Goal: Task Accomplishment & Management: Manage account settings

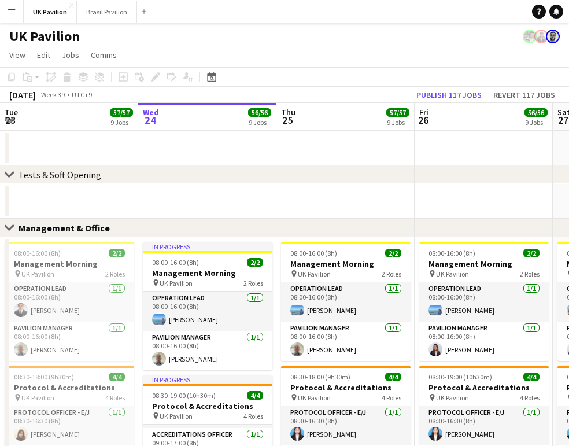
click at [16, 10] on app-icon "Menu" at bounding box center [11, 11] width 9 height 9
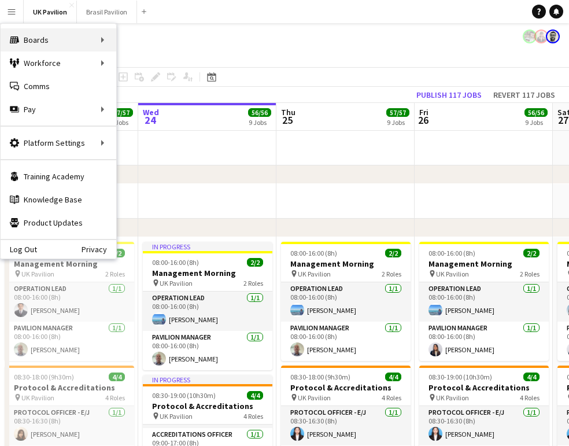
click at [79, 39] on div "Boards Boards" at bounding box center [59, 39] width 116 height 23
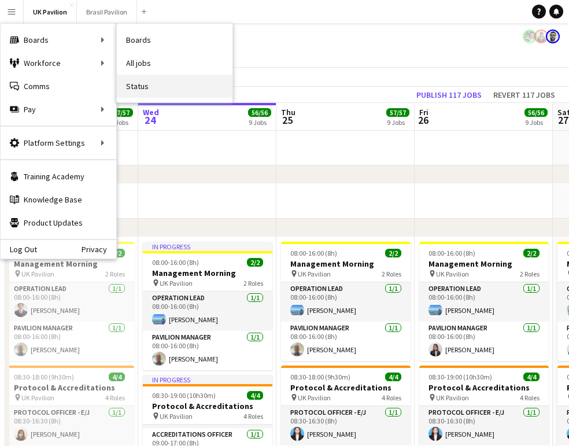
click at [142, 86] on link "Status" at bounding box center [175, 86] width 116 height 23
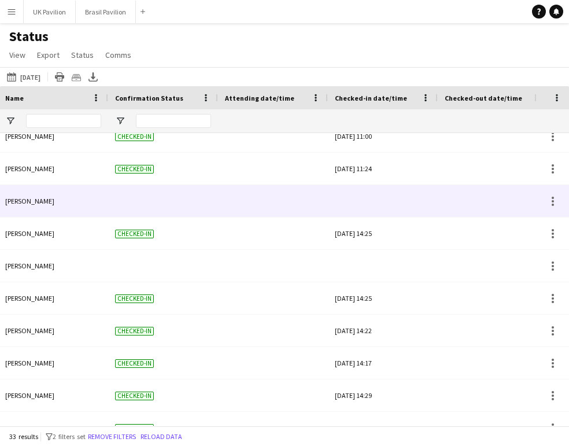
click at [398, 208] on div at bounding box center [383, 201] width 96 height 32
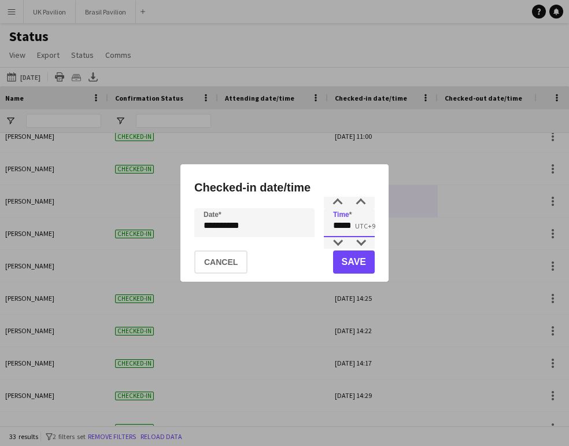
drag, startPoint x: 357, startPoint y: 228, endPoint x: 309, endPoint y: 226, distance: 48.0
click at [310, 227] on div "**********" at bounding box center [284, 222] width 180 height 29
type input "*****"
click at [354, 264] on button "Save" at bounding box center [354, 261] width 42 height 23
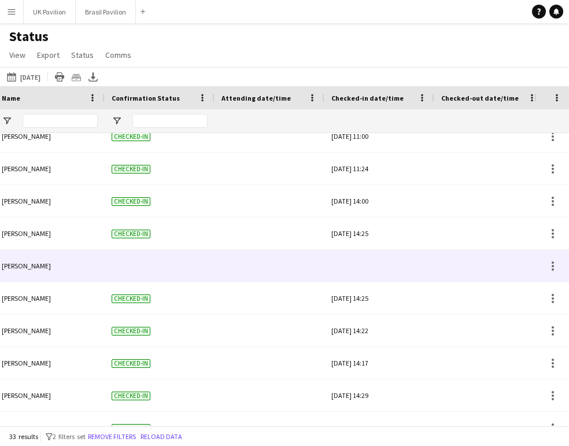
click at [377, 279] on div at bounding box center [379, 266] width 96 height 32
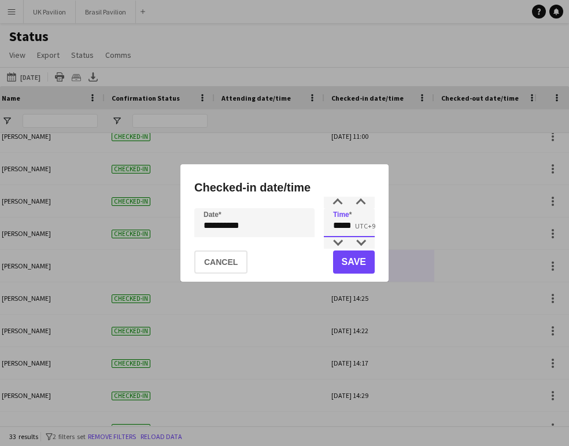
drag, startPoint x: 335, startPoint y: 226, endPoint x: 296, endPoint y: 223, distance: 38.8
click at [296, 223] on div "**********" at bounding box center [284, 222] width 180 height 29
type input "*****"
click at [356, 266] on button "Save" at bounding box center [354, 261] width 42 height 23
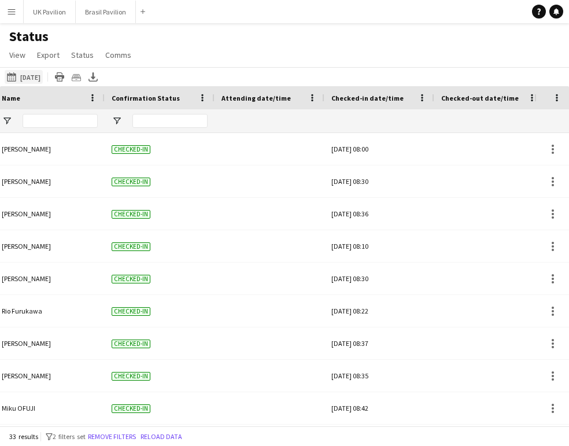
click at [41, 84] on button "2025-09-24 to 2025-09-30 Yesterday" at bounding box center [24, 77] width 38 height 14
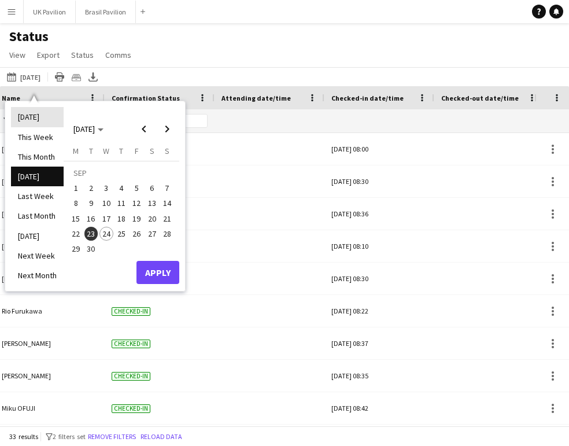
click at [43, 118] on li "[DATE]" at bounding box center [37, 117] width 53 height 20
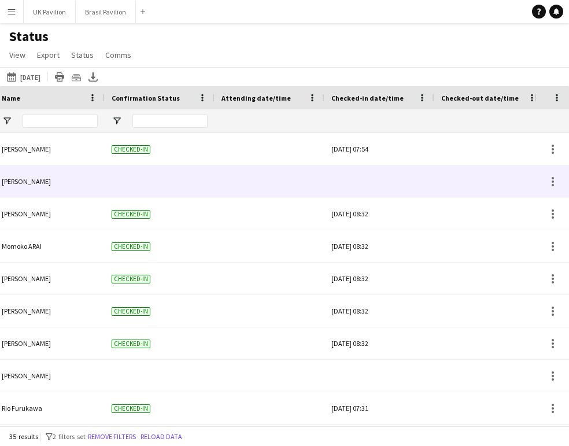
click at [380, 191] on div at bounding box center [379, 181] width 96 height 32
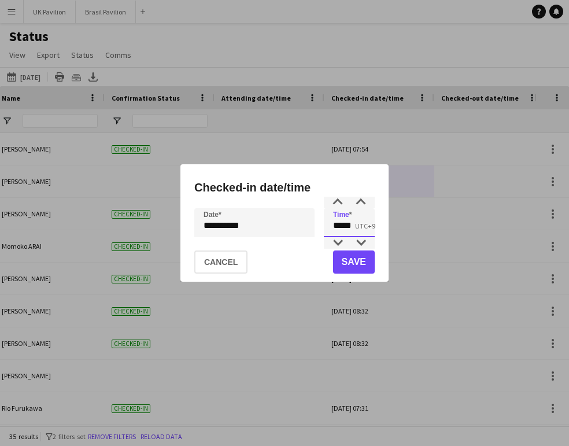
drag, startPoint x: 350, startPoint y: 229, endPoint x: 327, endPoint y: 228, distance: 23.2
click at [327, 228] on input "*****" at bounding box center [349, 222] width 51 height 29
type input "*****"
click at [357, 265] on button "Save" at bounding box center [354, 261] width 42 height 23
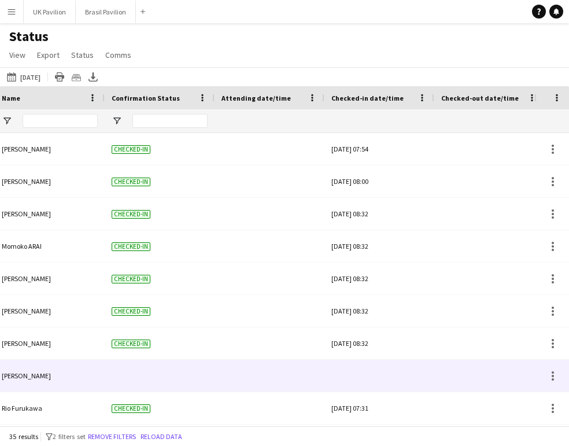
click at [398, 383] on div at bounding box center [379, 375] width 96 height 32
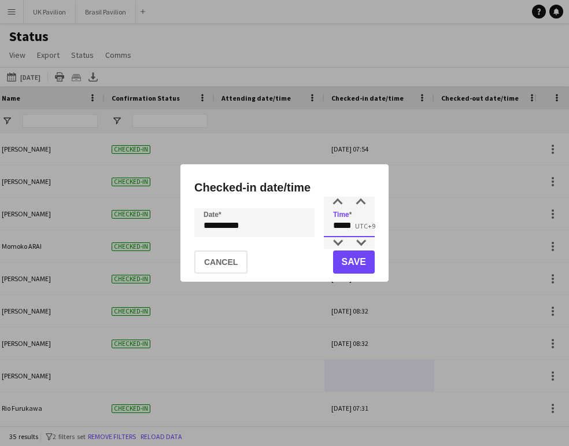
drag, startPoint x: 308, startPoint y: 227, endPoint x: 280, endPoint y: 223, distance: 28.6
click at [278, 225] on div "**********" at bounding box center [284, 222] width 180 height 29
type input "*****"
click at [340, 265] on button "Save" at bounding box center [354, 261] width 42 height 23
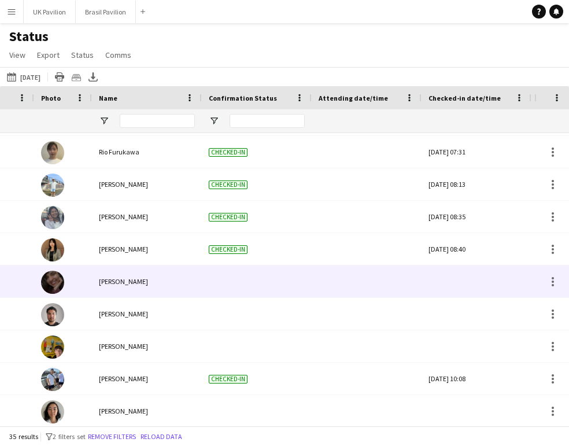
click at [398, 288] on div at bounding box center [476, 281] width 96 height 32
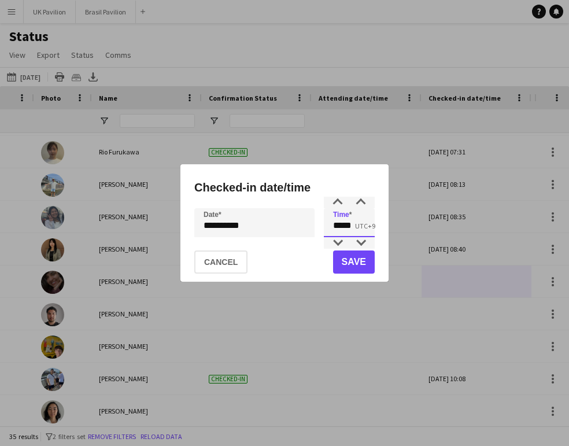
drag, startPoint x: 361, startPoint y: 229, endPoint x: 311, endPoint y: 223, distance: 50.2
click at [311, 223] on div "**********" at bounding box center [284, 222] width 180 height 29
type input "*****"
click at [352, 268] on button "Save" at bounding box center [354, 261] width 42 height 23
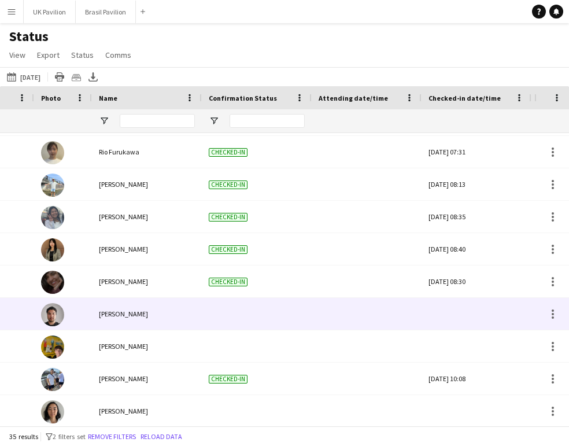
click at [398, 324] on div at bounding box center [476, 314] width 96 height 32
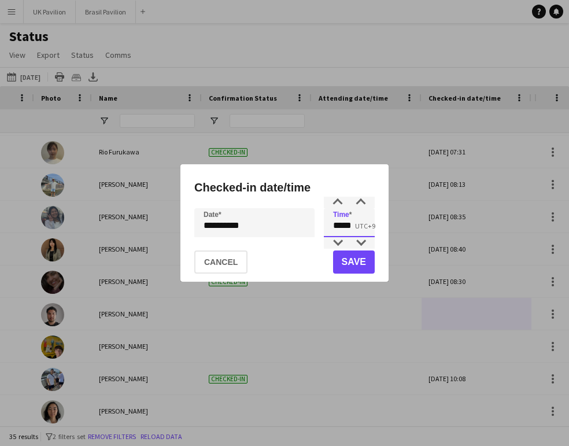
drag, startPoint x: 350, startPoint y: 227, endPoint x: 287, endPoint y: 216, distance: 63.8
click at [283, 223] on div "**********" at bounding box center [284, 222] width 180 height 29
type input "*****"
click at [343, 262] on button "Save" at bounding box center [354, 261] width 42 height 23
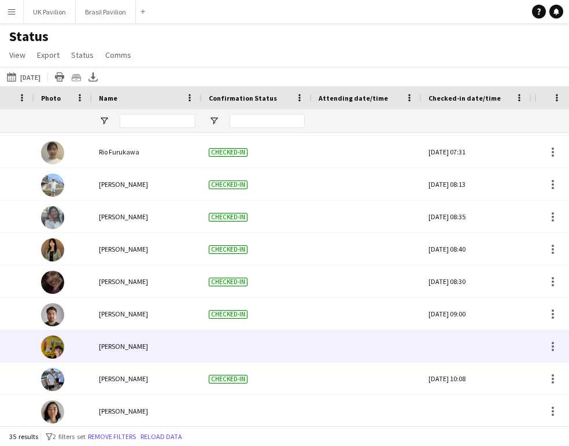
click at [398, 356] on div at bounding box center [476, 346] width 96 height 32
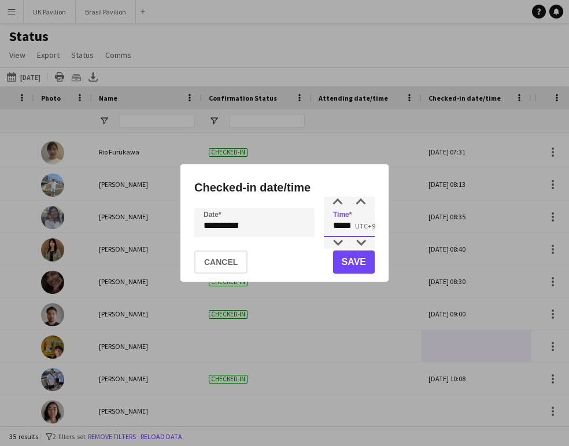
click at [324, 225] on input "*****" at bounding box center [349, 222] width 51 height 29
type input "*****"
click at [350, 261] on button "Save" at bounding box center [354, 261] width 42 height 23
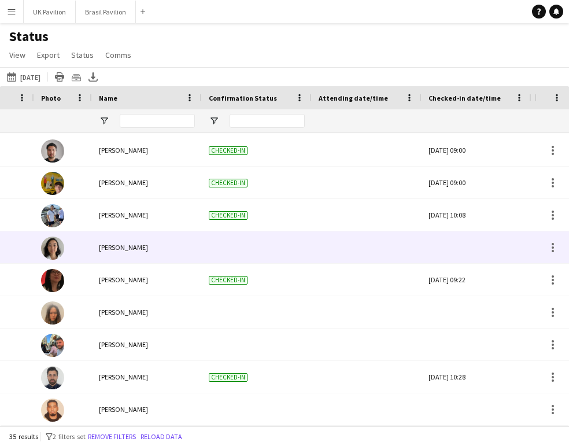
click at [398, 263] on div at bounding box center [476, 247] width 96 height 32
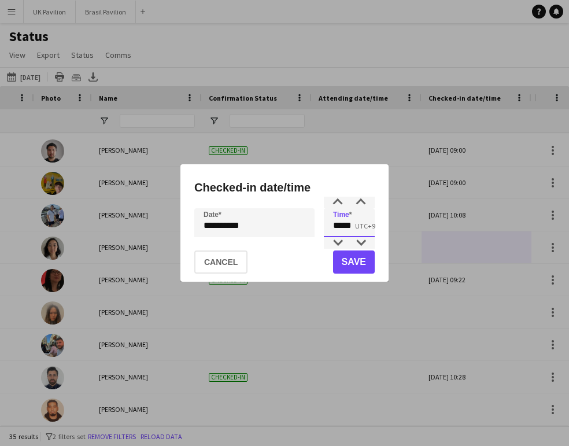
drag, startPoint x: 364, startPoint y: 223, endPoint x: 299, endPoint y: 223, distance: 64.7
click at [297, 225] on div "**********" at bounding box center [284, 222] width 180 height 29
type input "*****"
click at [346, 264] on button "Save" at bounding box center [354, 261] width 42 height 23
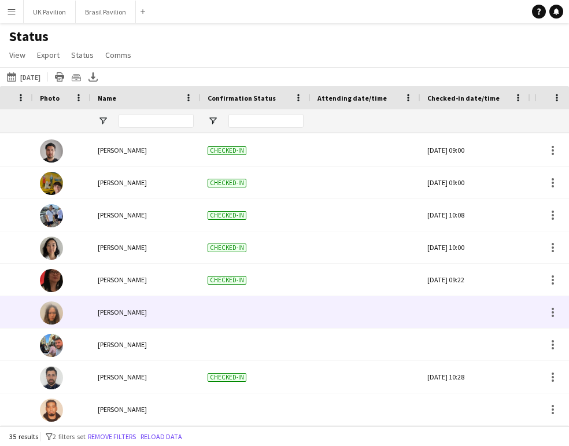
click at [398, 316] on div at bounding box center [475, 312] width 96 height 32
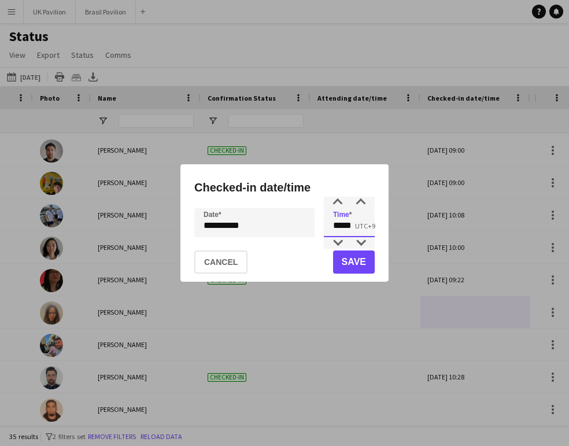
drag, startPoint x: 347, startPoint y: 224, endPoint x: 291, endPoint y: 216, distance: 57.1
click at [291, 220] on div "**********" at bounding box center [284, 222] width 180 height 29
type input "*****"
click at [355, 267] on button "Save" at bounding box center [354, 261] width 42 height 23
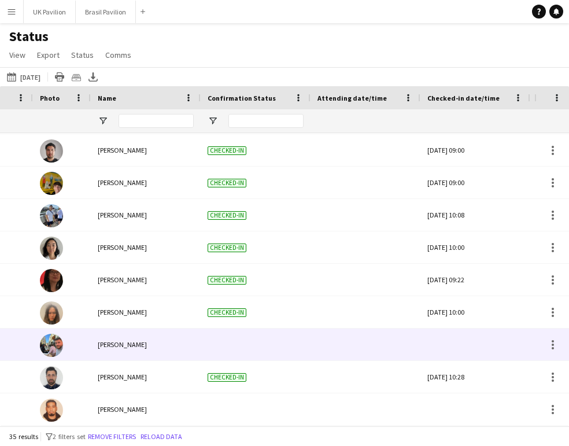
click at [398, 348] on div at bounding box center [475, 344] width 96 height 32
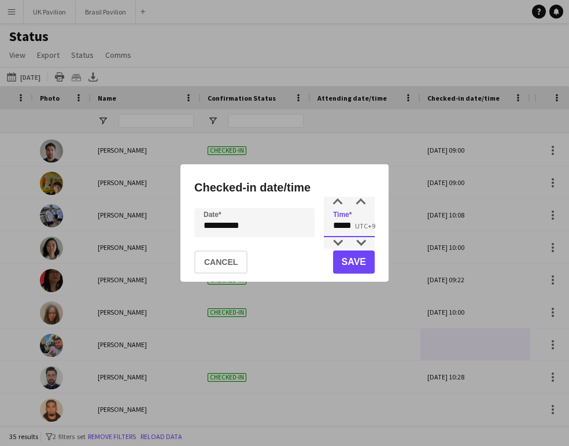
drag, startPoint x: 309, startPoint y: 226, endPoint x: 240, endPoint y: 205, distance: 72.0
click at [246, 216] on div "**********" at bounding box center [284, 222] width 180 height 29
type input "*****"
click at [338, 259] on button "Save" at bounding box center [354, 261] width 42 height 23
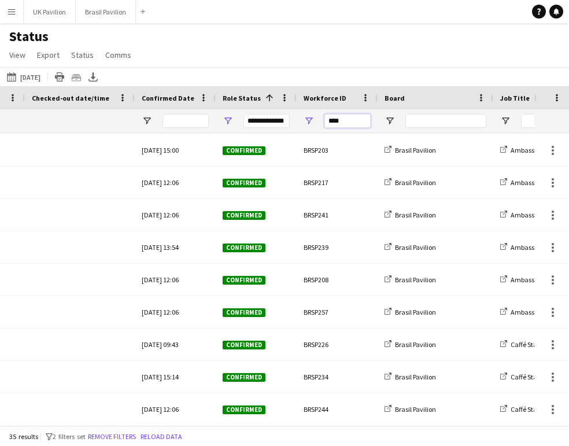
drag, startPoint x: 310, startPoint y: 124, endPoint x: 264, endPoint y: 114, distance: 47.2
click at [265, 116] on div "**********" at bounding box center [516, 120] width 2150 height 23
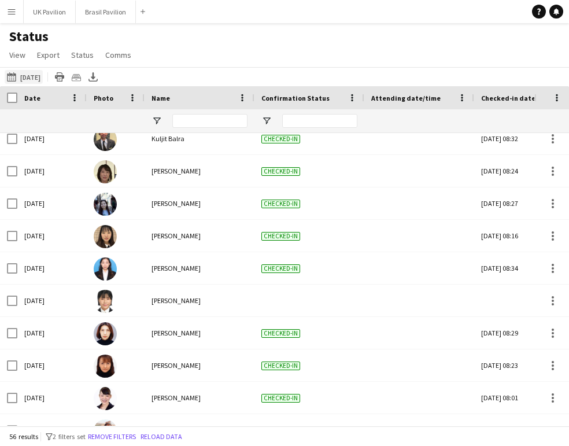
type input "***"
click at [28, 81] on button "2025-09-24 to 2025-09-30 Today" at bounding box center [24, 77] width 38 height 14
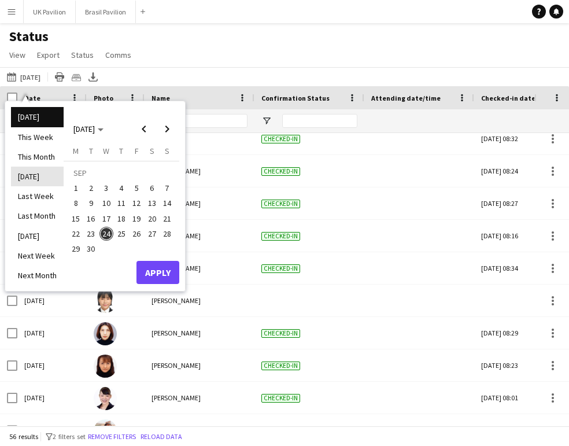
click at [41, 178] on li "Yesterday" at bounding box center [37, 176] width 53 height 20
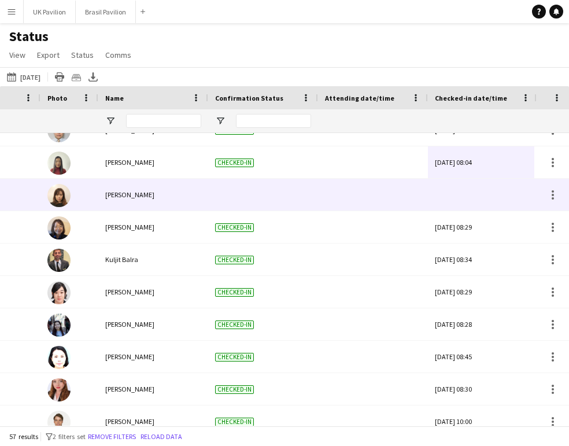
click at [398, 207] on div at bounding box center [483, 195] width 96 height 32
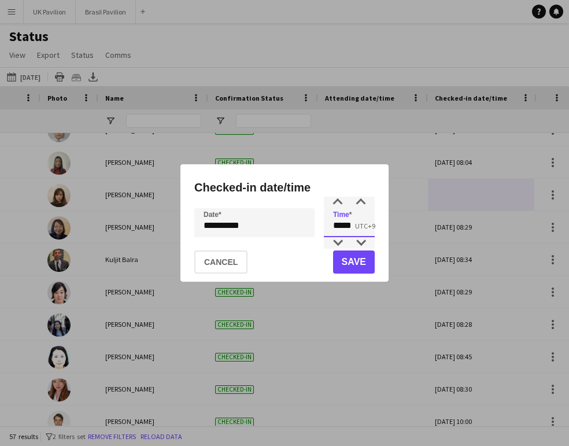
drag, startPoint x: 362, startPoint y: 226, endPoint x: 310, endPoint y: 224, distance: 51.5
click at [310, 224] on div "**********" at bounding box center [284, 222] width 180 height 29
type input "*****"
click at [356, 269] on button "Save" at bounding box center [354, 261] width 42 height 23
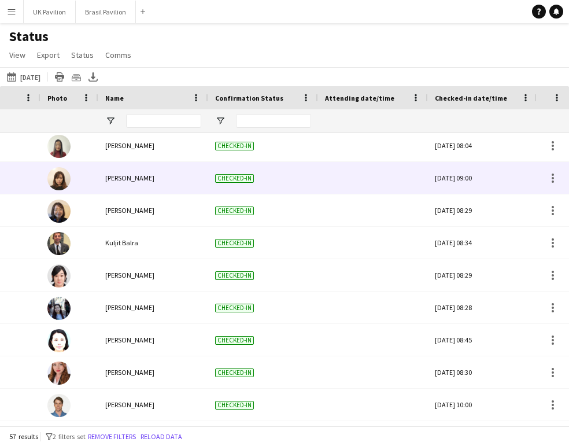
click at [398, 188] on div "Wed, 24 Sep 2025 09:00" at bounding box center [483, 178] width 96 height 32
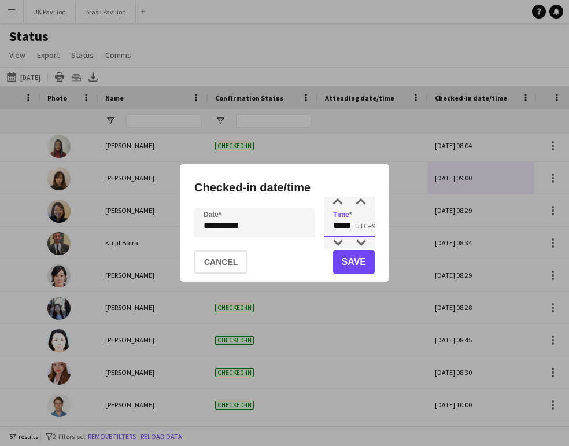
drag, startPoint x: 347, startPoint y: 227, endPoint x: 282, endPoint y: 220, distance: 65.1
click at [282, 220] on div "**********" at bounding box center [284, 222] width 180 height 29
type input "*****"
click at [350, 266] on button "Save" at bounding box center [354, 261] width 42 height 23
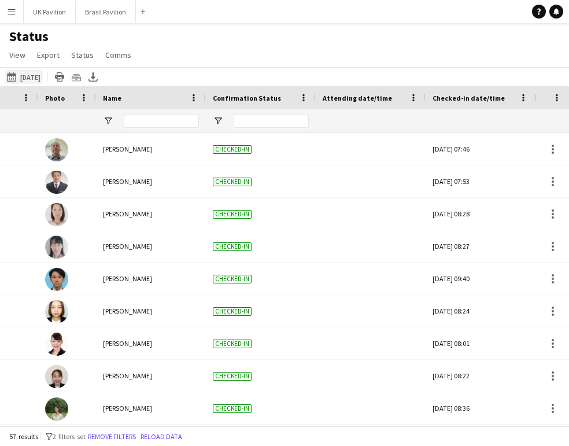
click at [25, 82] on button "2025-09-24 to 2025-09-30 Yesterday" at bounding box center [24, 77] width 38 height 14
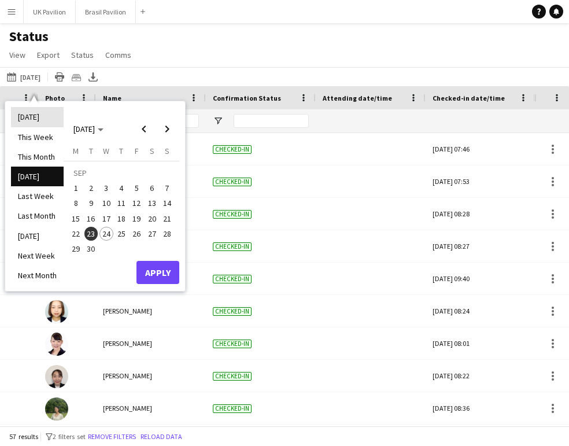
click at [42, 114] on li "[DATE]" at bounding box center [37, 117] width 53 height 20
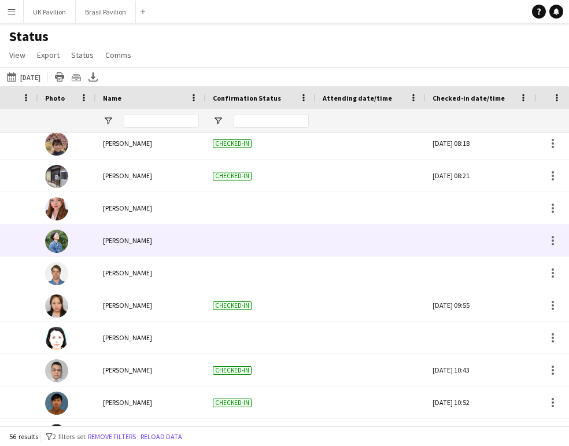
click at [398, 250] on div at bounding box center [480, 240] width 96 height 32
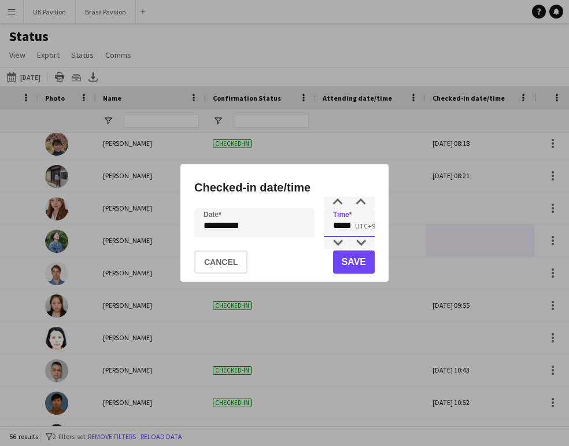
drag, startPoint x: 321, startPoint y: 231, endPoint x: 292, endPoint y: 231, distance: 28.3
click at [291, 231] on div "**********" at bounding box center [284, 222] width 180 height 29
type input "*****"
click at [348, 265] on button "Save" at bounding box center [354, 261] width 42 height 23
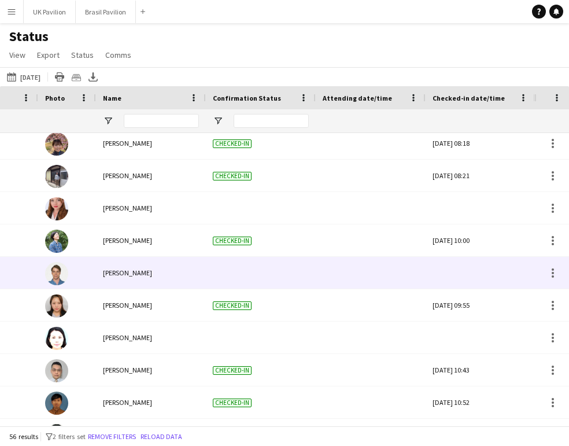
click at [398, 283] on div at bounding box center [480, 273] width 96 height 32
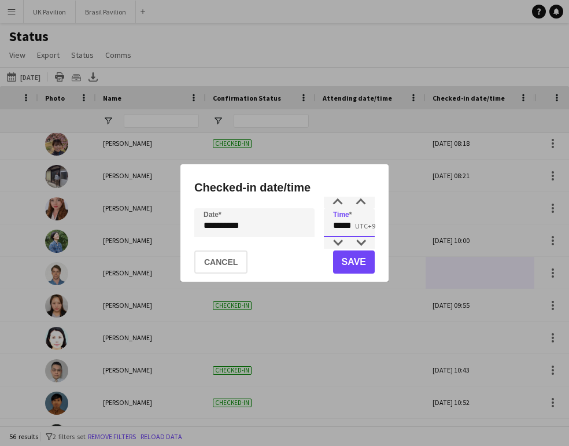
drag, startPoint x: 364, startPoint y: 231, endPoint x: 287, endPoint y: 221, distance: 76.8
click at [287, 221] on div "**********" at bounding box center [284, 222] width 180 height 29
type input "*****"
click at [351, 266] on button "Save" at bounding box center [354, 261] width 42 height 23
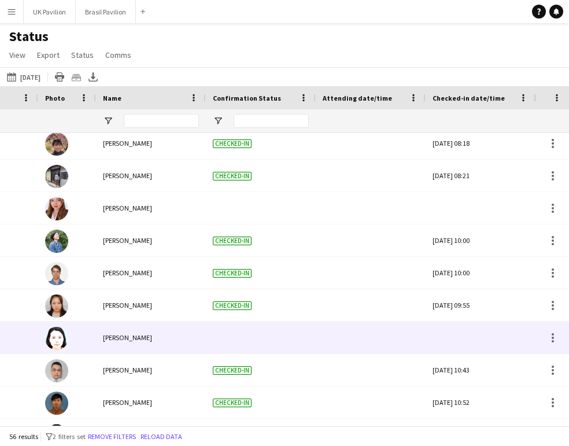
click at [398, 349] on div at bounding box center [480, 337] width 96 height 32
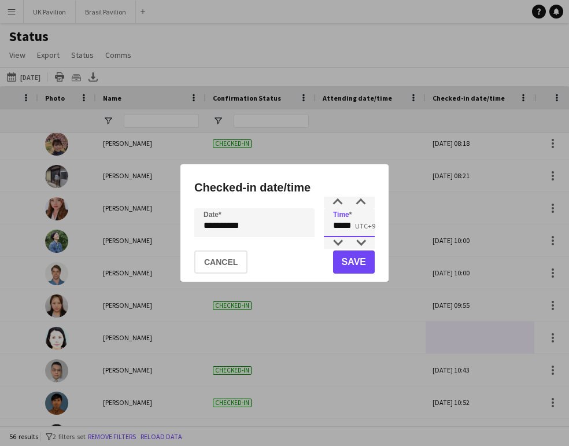
drag, startPoint x: 359, startPoint y: 229, endPoint x: 347, endPoint y: 231, distance: 11.6
click at [347, 231] on input "*****" at bounding box center [349, 222] width 51 height 29
type input "*****"
click at [361, 259] on button "Save" at bounding box center [354, 261] width 42 height 23
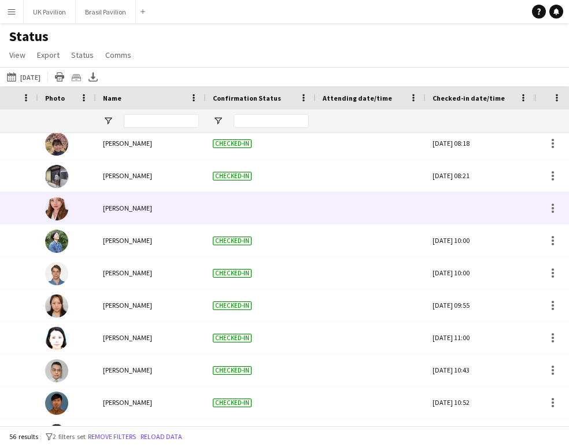
click at [398, 220] on div at bounding box center [480, 208] width 96 height 32
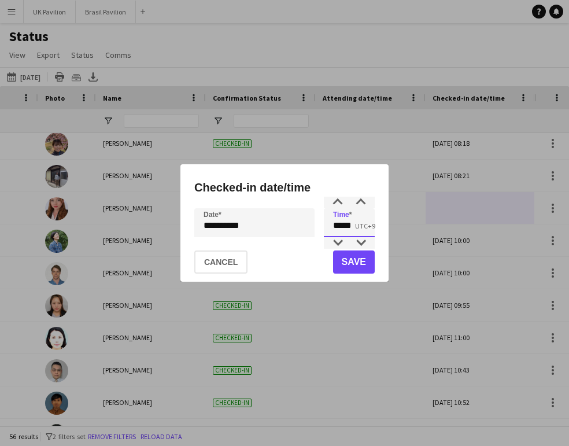
drag, startPoint x: 357, startPoint y: 228, endPoint x: 314, endPoint y: 221, distance: 43.9
click at [314, 221] on div "**********" at bounding box center [284, 222] width 180 height 29
type input "*****"
click at [356, 267] on button "Save" at bounding box center [354, 261] width 42 height 23
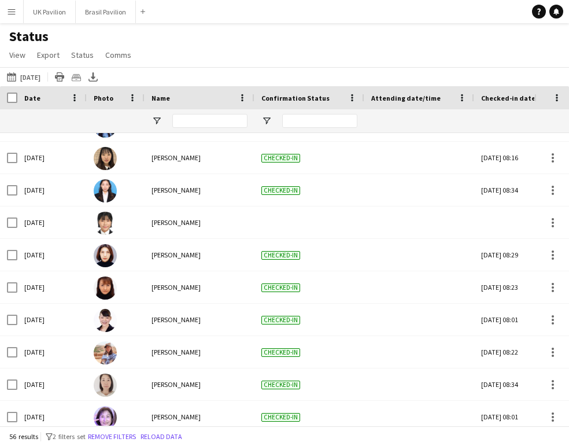
scroll to position [218, 0]
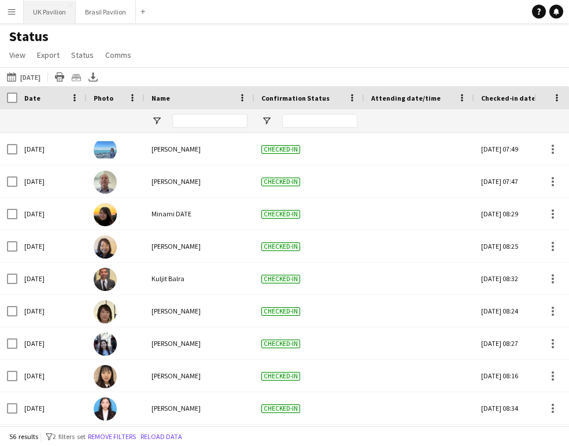
click at [49, 13] on button "UK Pavilion Close" at bounding box center [50, 12] width 52 height 23
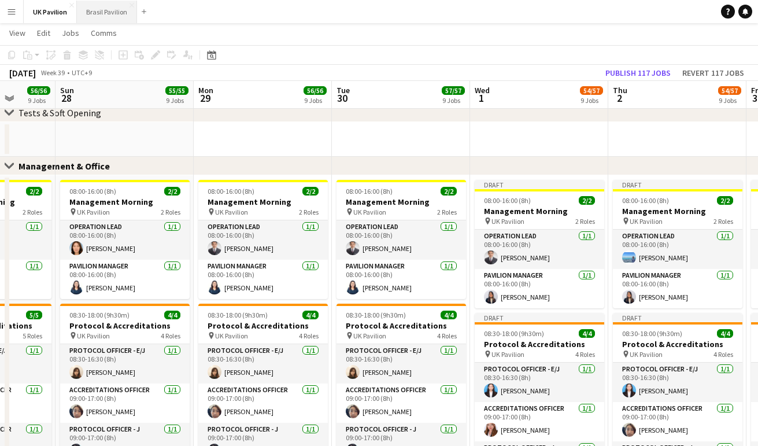
scroll to position [0, 302]
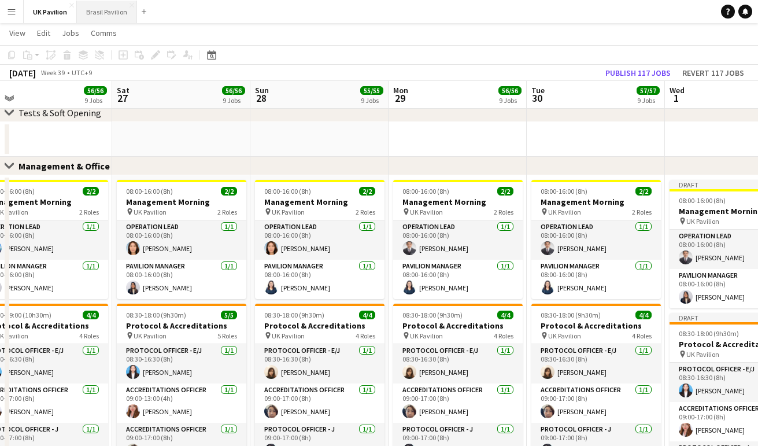
click at [103, 6] on button "Brasil Pavilion Close" at bounding box center [107, 12] width 60 height 23
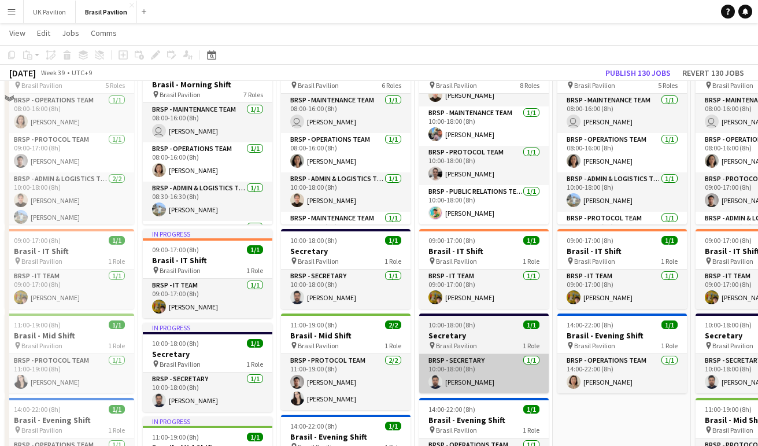
scroll to position [213, 0]
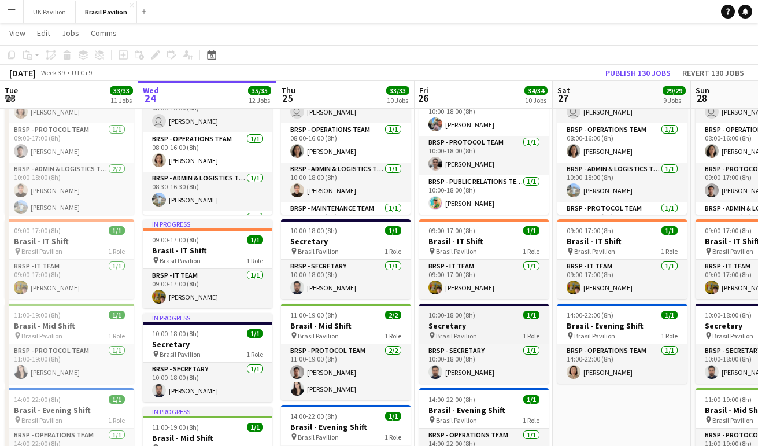
click at [474, 331] on h3 "Secretary" at bounding box center [483, 325] width 129 height 10
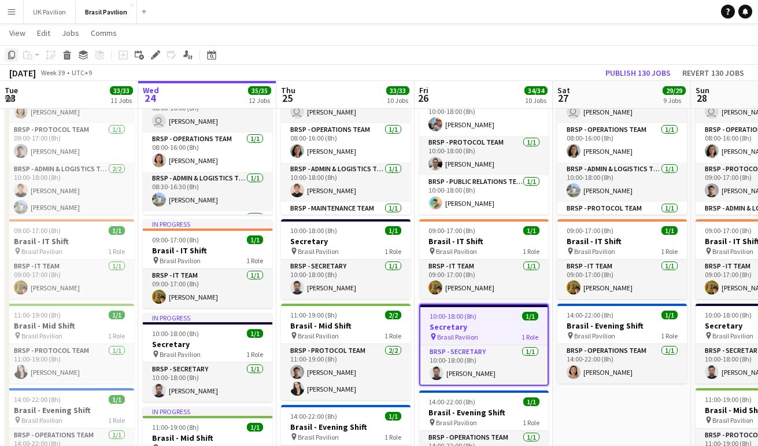
click at [12, 56] on icon "Copy" at bounding box center [11, 54] width 9 height 9
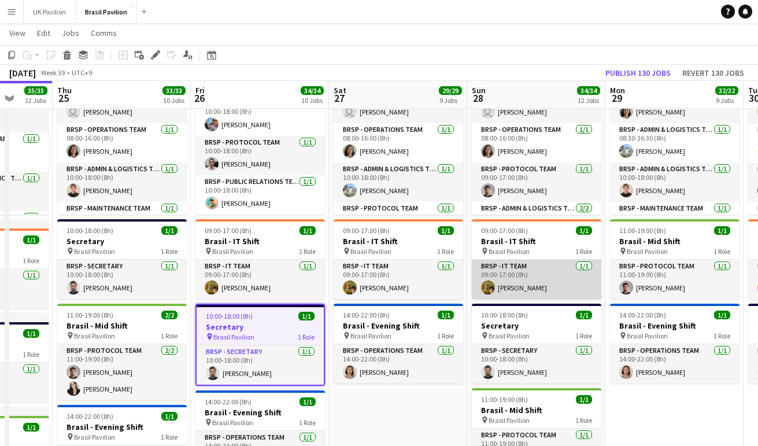
scroll to position [0, 505]
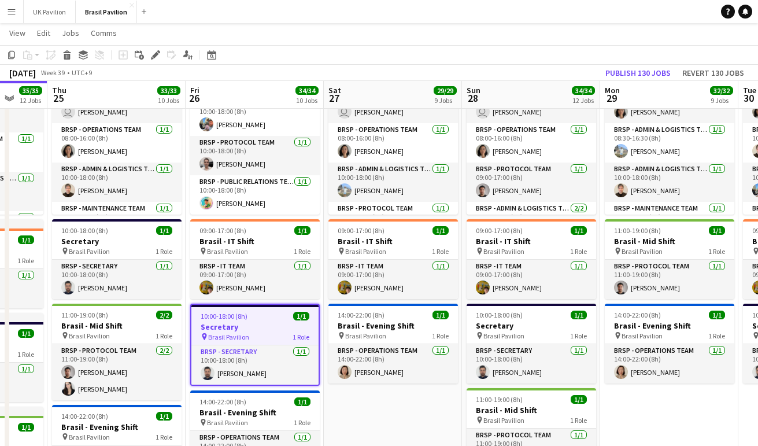
click at [568, 410] on app-date-cell "08:00-18:00 (10h) 7/7 Brasil - Morning Shift pin Brasil Pavilion 6 Roles BRSP -…" at bounding box center [669, 332] width 138 height 587
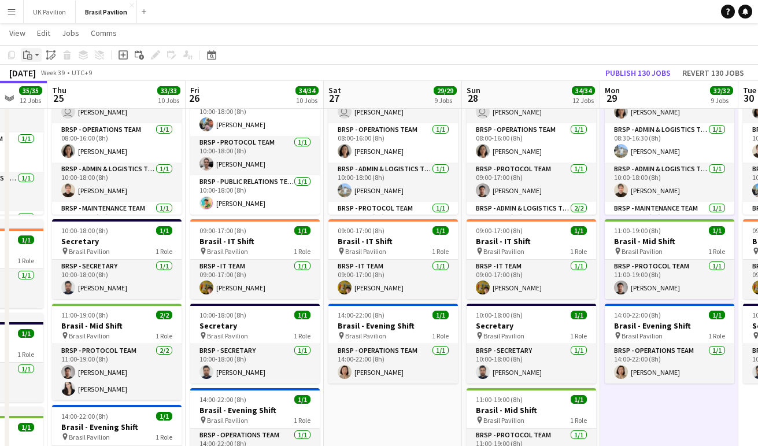
click at [37, 55] on app-action-btn "Paste" at bounding box center [31, 55] width 21 height 14
click at [51, 102] on link "Paste with crew Command Shift V" at bounding box center [76, 96] width 91 height 10
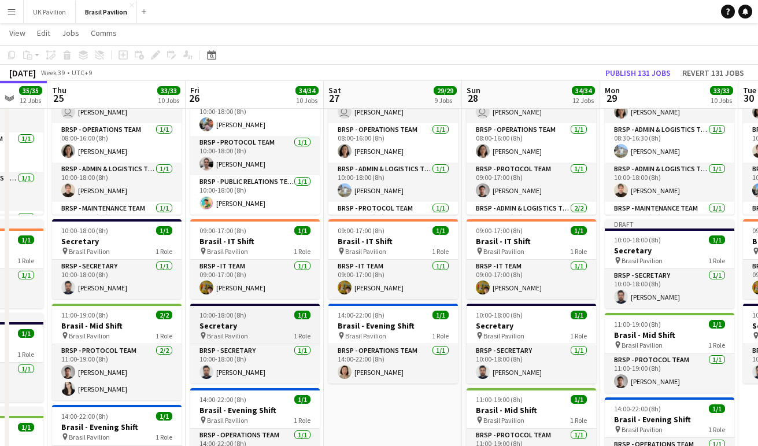
click at [237, 331] on h3 "Secretary" at bounding box center [254, 325] width 129 height 10
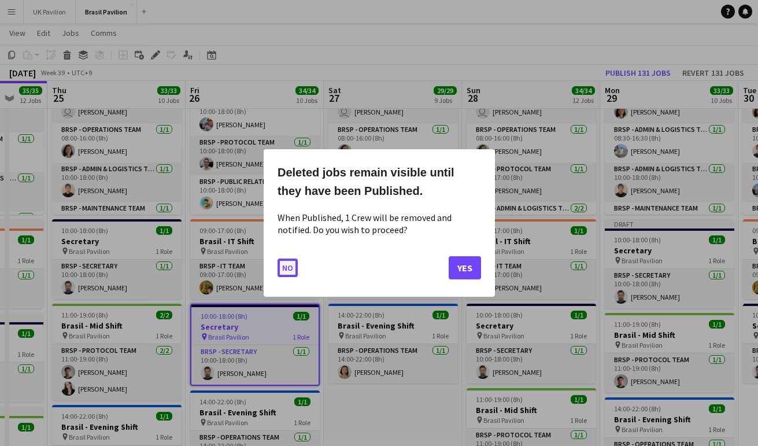
scroll to position [0, 0]
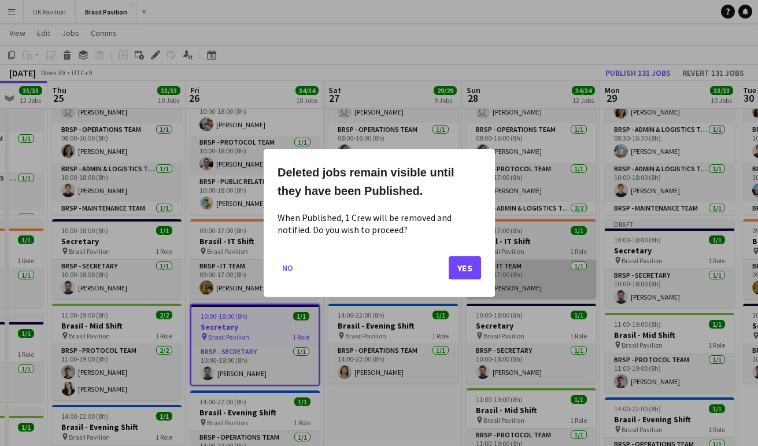
click at [470, 279] on button "Yes" at bounding box center [464, 267] width 32 height 23
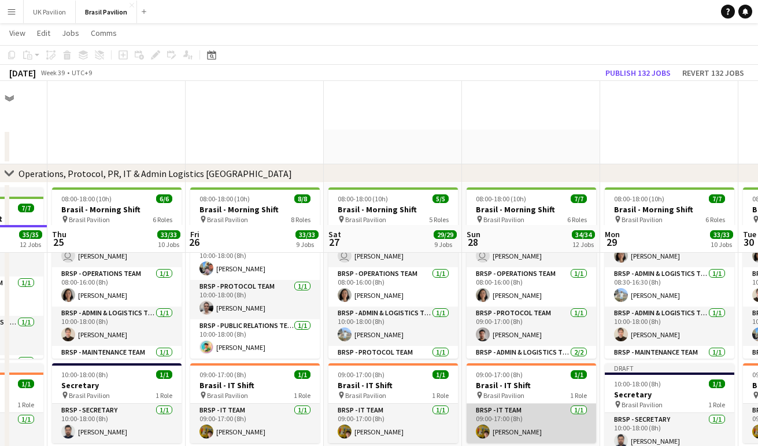
scroll to position [144, 0]
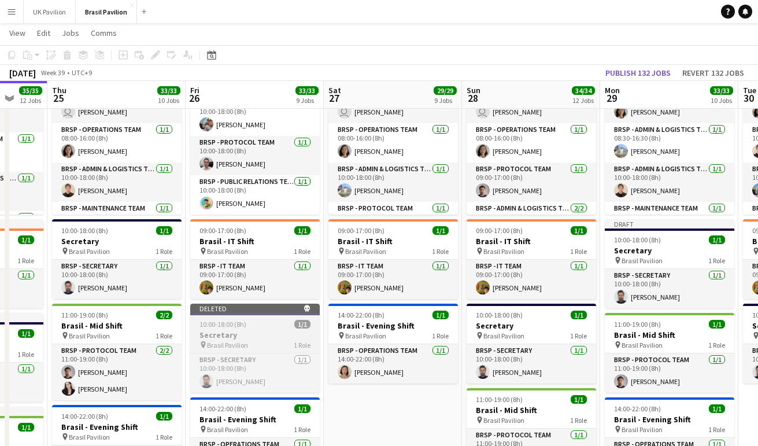
click at [257, 328] on div "10:00-18:00 (8h) 1/1" at bounding box center [254, 324] width 129 height 9
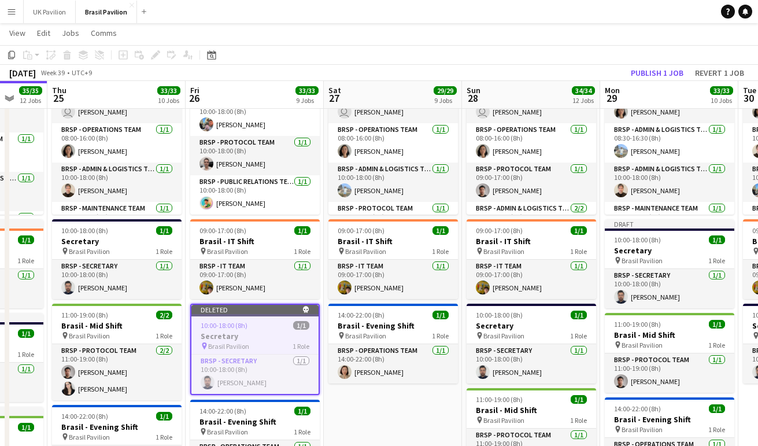
click at [568, 73] on button "Publish 1 job" at bounding box center [657, 72] width 62 height 15
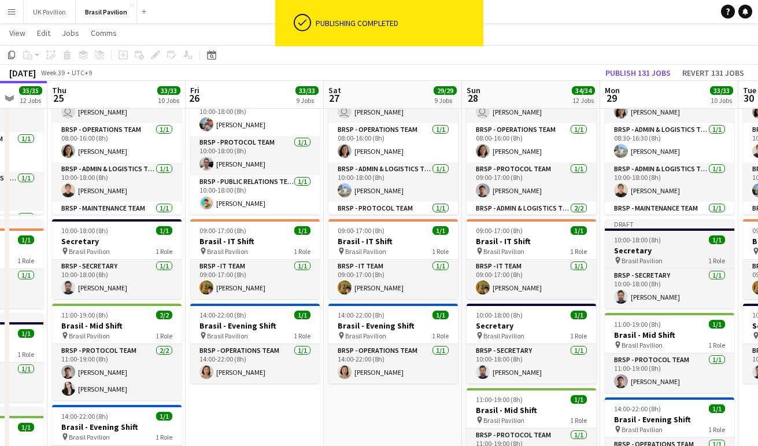
click at [568, 255] on h3 "Secretary" at bounding box center [669, 250] width 129 height 10
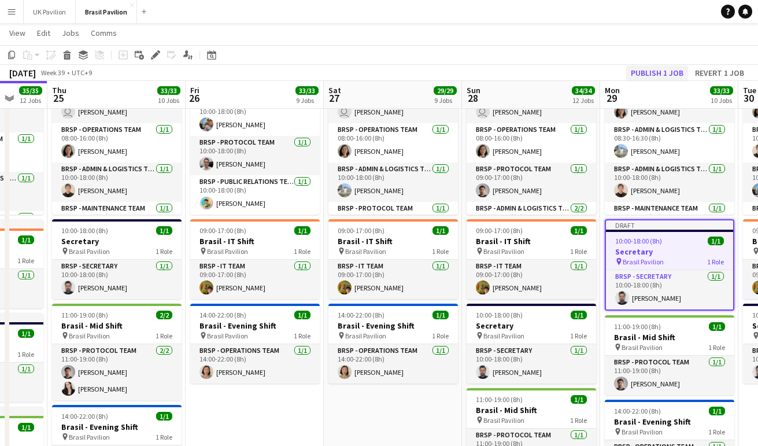
click at [568, 72] on button "Publish 1 job" at bounding box center [657, 72] width 62 height 15
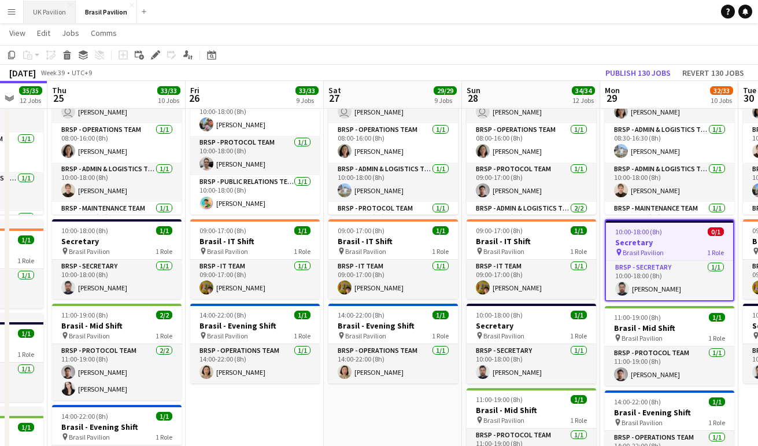
click at [66, 14] on button "UK Pavilion Close" at bounding box center [50, 12] width 52 height 23
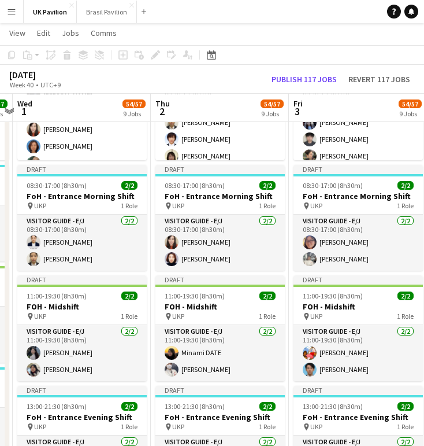
scroll to position [902, 0]
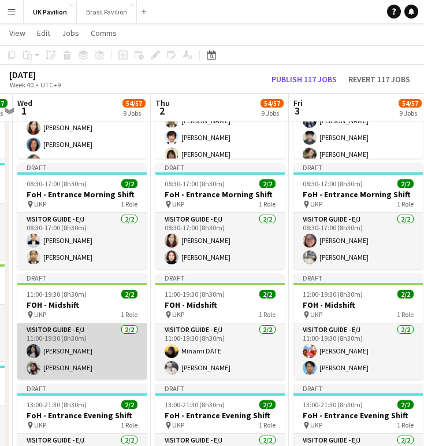
click at [85, 379] on app-card-role "Visitor Guide - E/J 2/2 11:00-19:30 (8h30m) Mao Fujita Shoko FUKUDA" at bounding box center [81, 351] width 129 height 56
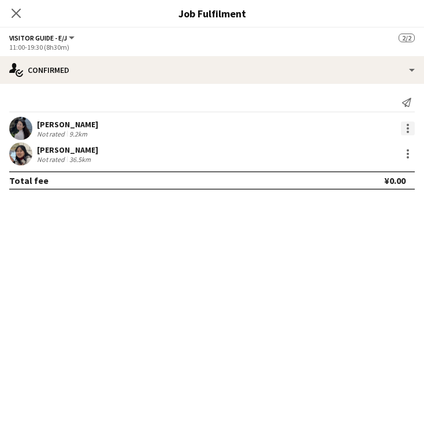
click at [405, 132] on div at bounding box center [408, 128] width 14 height 14
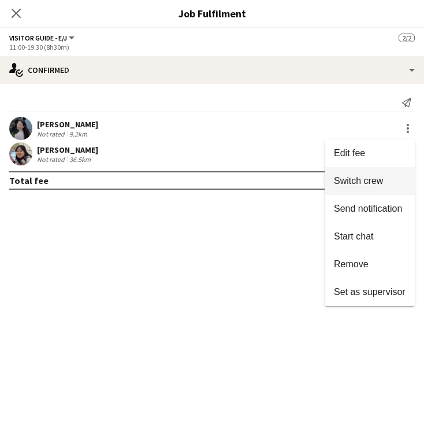
click at [353, 180] on span "Switch crew" at bounding box center [358, 181] width 49 height 10
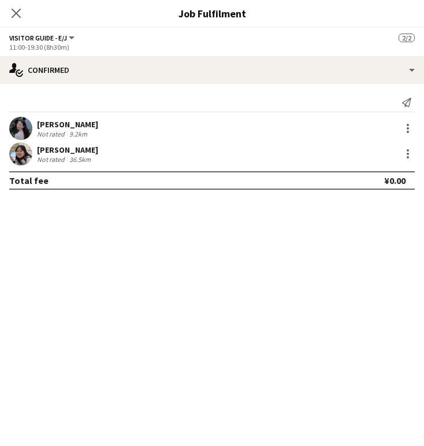
click at [17, 14] on icon at bounding box center [16, 13] width 9 height 9
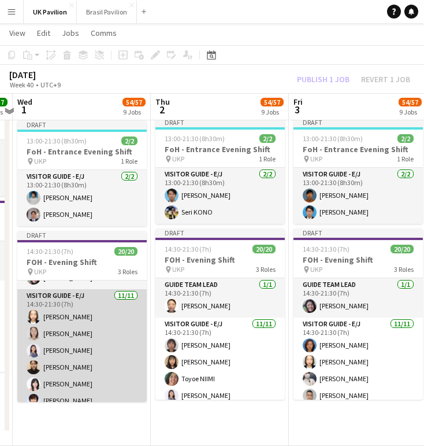
scroll to position [46, 0]
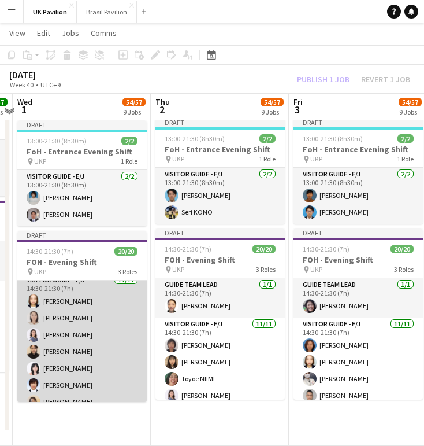
click at [83, 398] on app-card-role "Visitor Guide - E/J 11/11 14:30-21:30 (7h) Erika KIMURA Etsuko JONES Hikaru KIM…" at bounding box center [81, 376] width 129 height 207
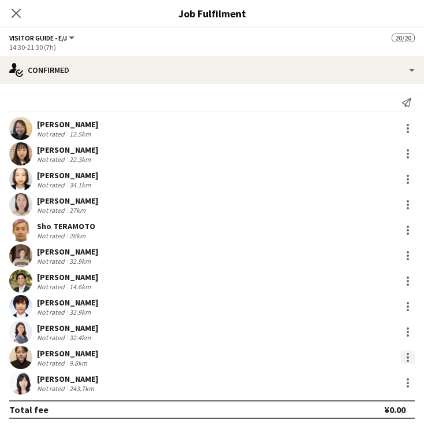
click at [405, 359] on div at bounding box center [408, 357] width 14 height 14
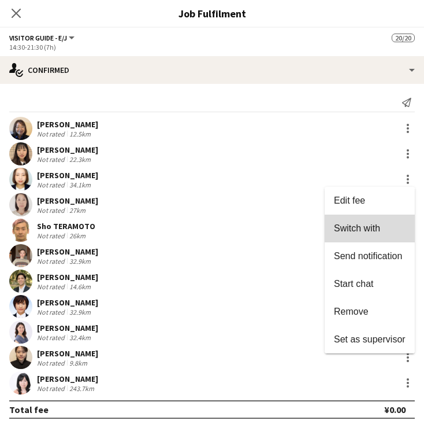
click at [340, 228] on span "Switch with" at bounding box center [357, 228] width 46 height 10
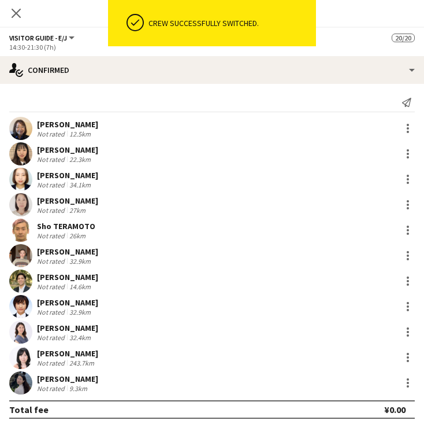
scroll to position [1171, 0]
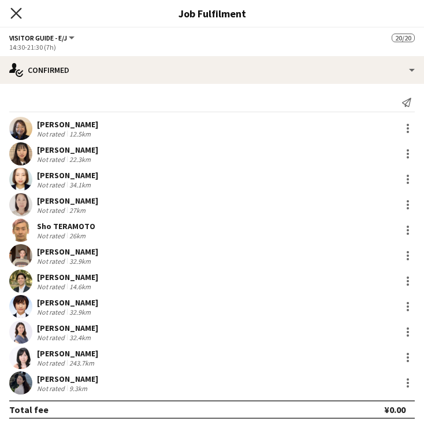
click at [17, 12] on icon at bounding box center [15, 13] width 11 height 11
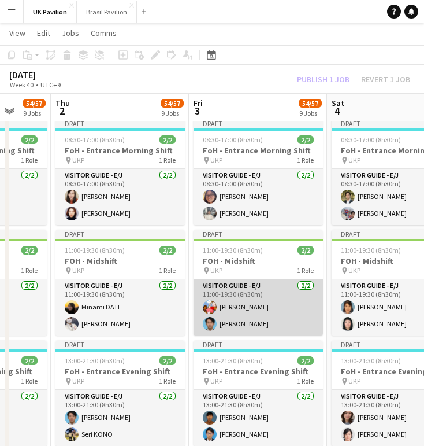
scroll to position [0, 365]
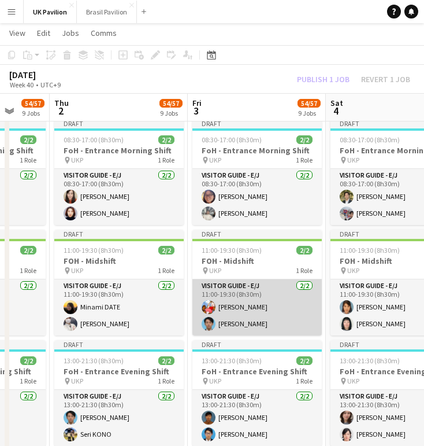
click at [246, 335] on app-card-role "Visitor Guide - E/J 2/2 11:00-19:30 (8h30m) Kazuko KANEYAMA Takuto Maeda" at bounding box center [256, 307] width 129 height 56
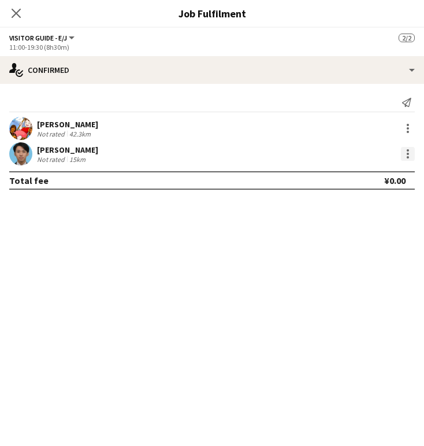
click at [406, 158] on div at bounding box center [408, 154] width 14 height 14
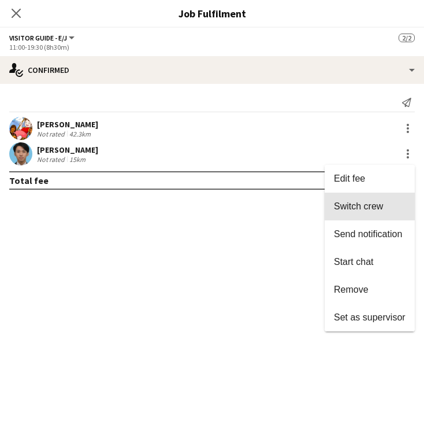
click at [351, 206] on span "Switch crew" at bounding box center [358, 206] width 49 height 10
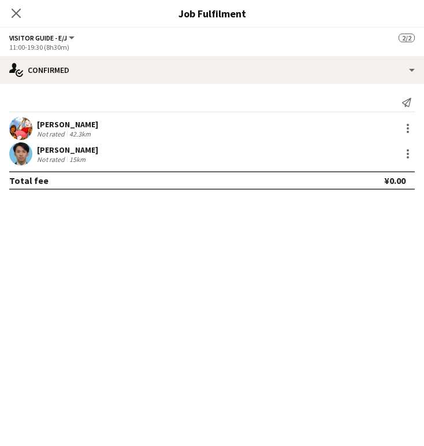
click at [13, 12] on icon "Close pop-in" at bounding box center [16, 13] width 9 height 9
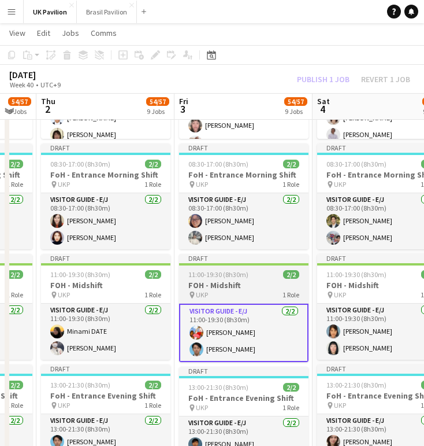
scroll to position [0, 385]
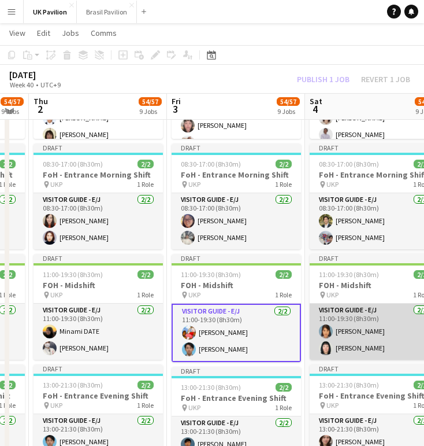
click at [359, 350] on app-card-role "Visitor Guide - E/J 2/2 11:00-19:30 (8h30m) Yumie FUKUCHI Manna CLEMENTS" at bounding box center [374, 331] width 129 height 56
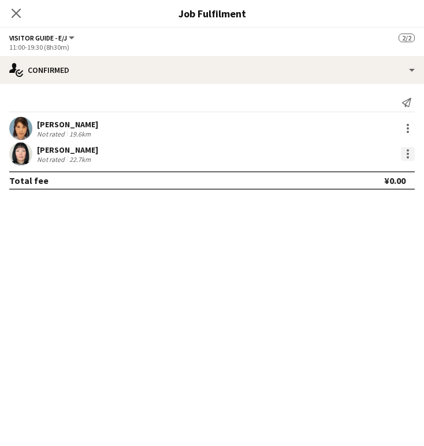
click at [407, 155] on div at bounding box center [408, 154] width 14 height 14
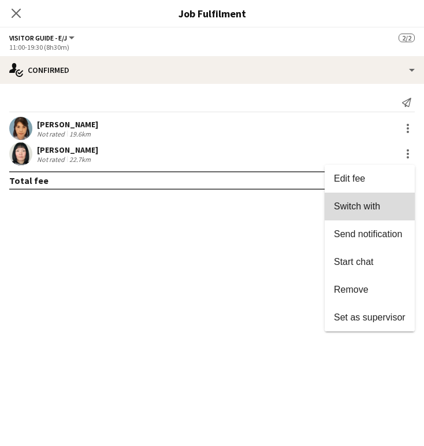
click at [343, 205] on span "Switch with" at bounding box center [357, 206] width 46 height 10
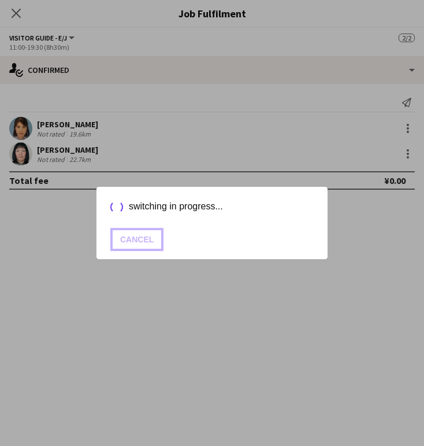
scroll to position [946, 0]
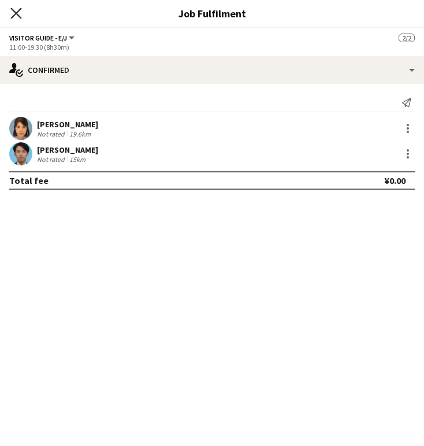
click at [17, 13] on icon at bounding box center [15, 13] width 11 height 11
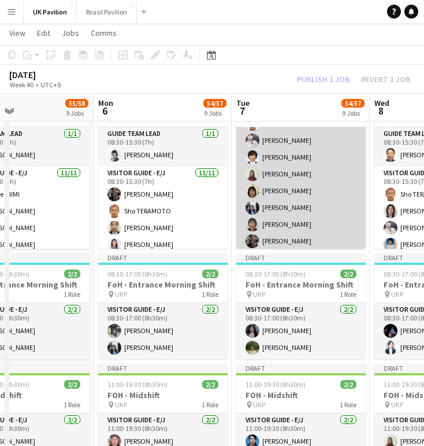
scroll to position [50, 0]
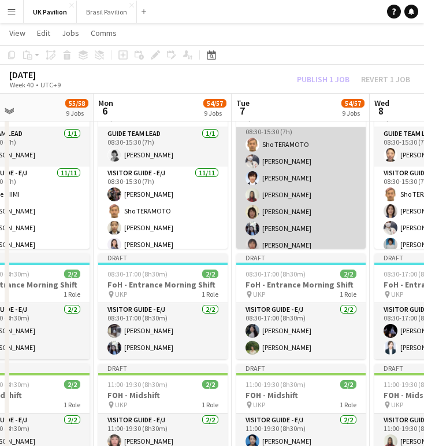
click at [266, 205] on app-card-role "Visitor Guide - E/J 11/11 08:30-15:30 (7h) Sho TERAMOTO Asami NISHIMURA Tomoyo …" at bounding box center [300, 220] width 129 height 207
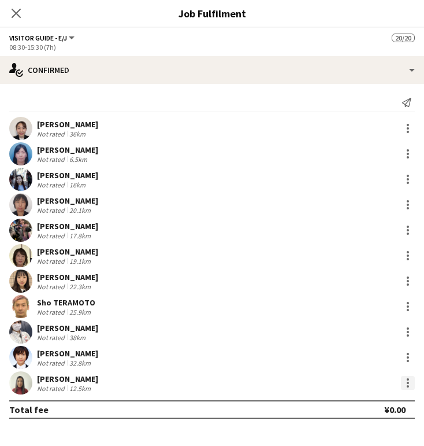
click at [403, 385] on div at bounding box center [408, 383] width 14 height 14
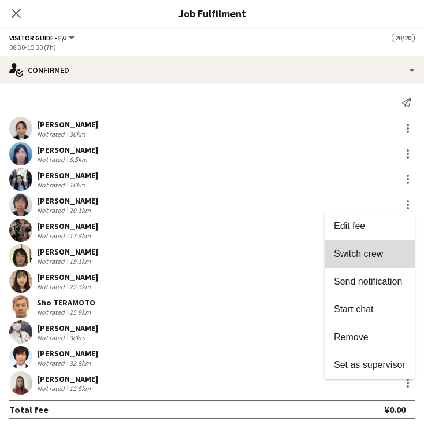
click at [343, 258] on span "Switch crew" at bounding box center [358, 254] width 49 height 10
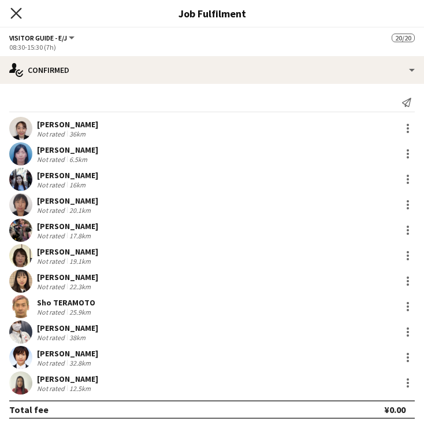
click at [16, 15] on icon "Close pop-in" at bounding box center [15, 13] width 11 height 11
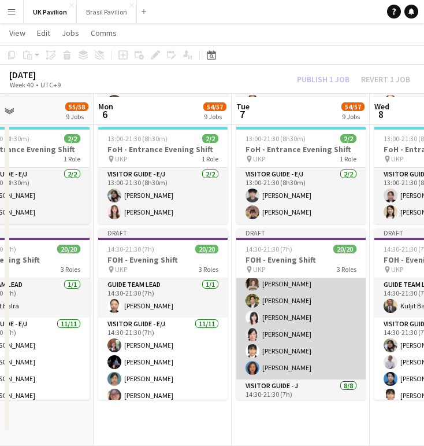
scroll to position [0, 321]
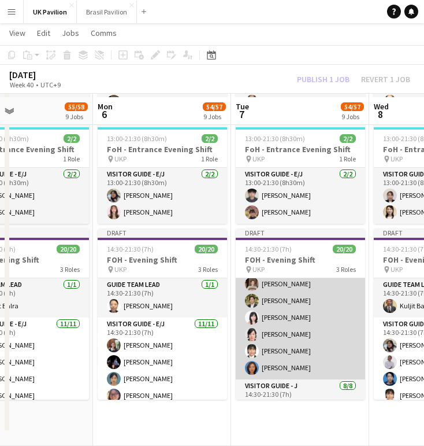
click at [284, 379] on app-card-role "Visitor Guide - E/J 11/11 14:30-21:30 (7h) Shoko FUKUDA Minami DATE Kanon ONO K…" at bounding box center [300, 275] width 129 height 207
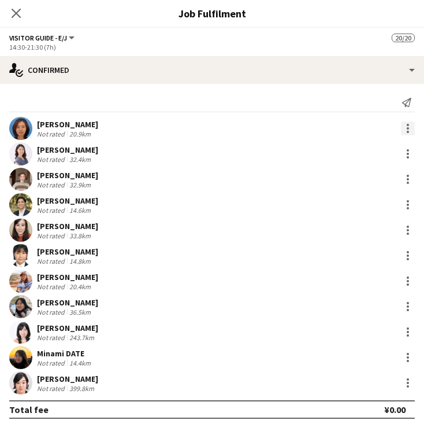
click at [405, 133] on div at bounding box center [408, 128] width 14 height 14
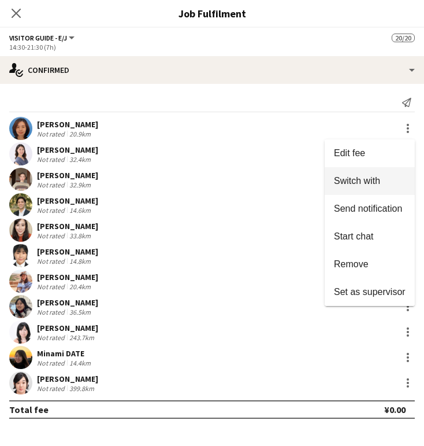
click at [334, 182] on span "Switch with" at bounding box center [357, 181] width 46 height 10
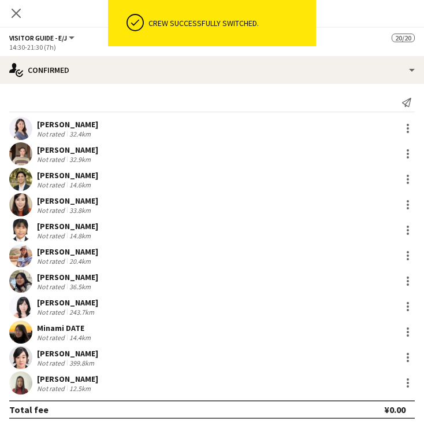
scroll to position [1171, 0]
click at [16, 12] on icon "Close pop-in" at bounding box center [16, 13] width 9 height 9
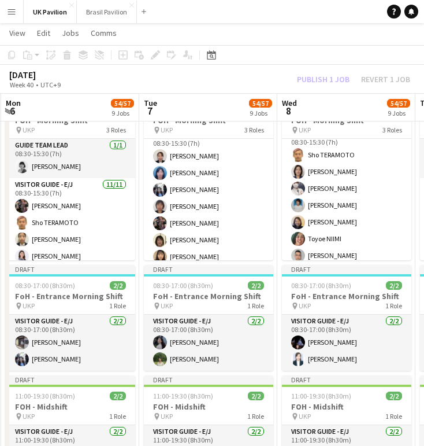
scroll to position [53, 0]
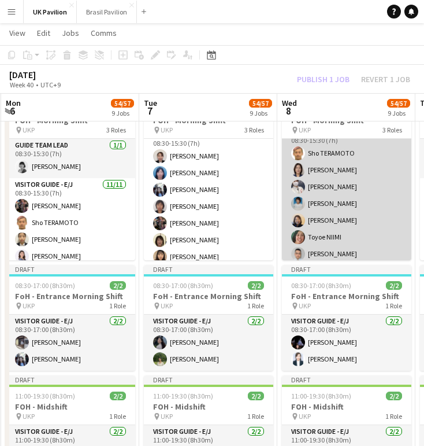
click at [337, 206] on app-card-role "Visitor Guide - E/J 11/11 08:30-15:30 (7h) Sho TERAMOTO Yukari KAKIMOTO Asami N…" at bounding box center [346, 228] width 129 height 207
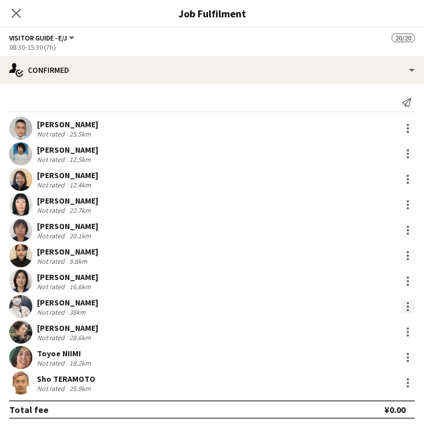
click at [407, 308] on div at bounding box center [408, 306] width 14 height 14
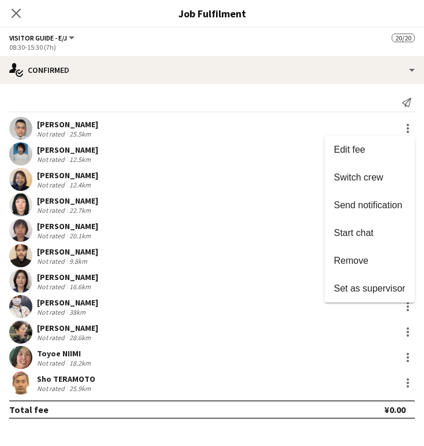
click at [359, 177] on span "Switch crew" at bounding box center [358, 177] width 49 height 10
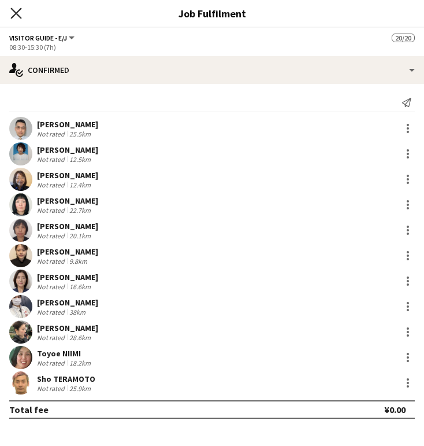
click at [17, 13] on icon at bounding box center [15, 13] width 11 height 11
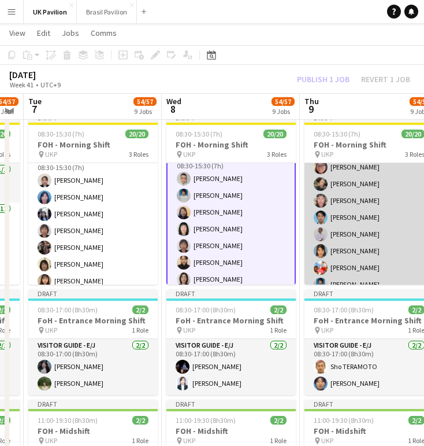
scroll to position [64, 0]
click at [350, 259] on app-card-role "Visitor Guide - E/J 11/11 08:30-15:30 (7h) Tomomi YAGIRI Saya WAKASUGI Machiko …" at bounding box center [369, 242] width 129 height 207
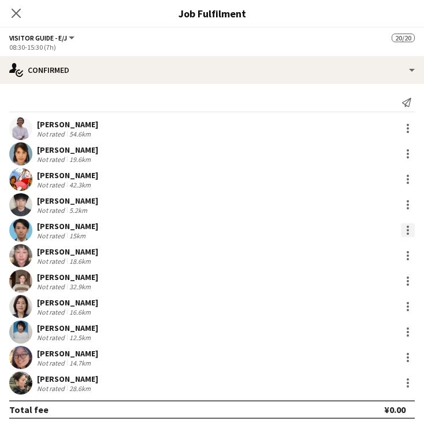
click at [409, 231] on div at bounding box center [408, 230] width 14 height 14
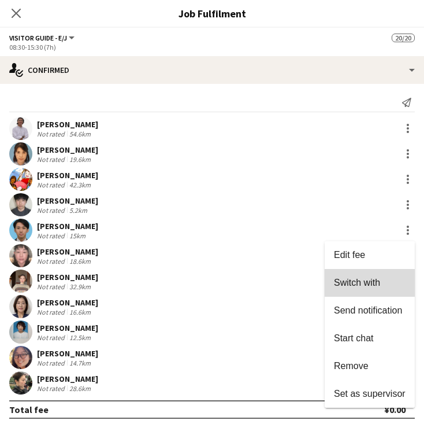
click at [361, 286] on span "Switch with" at bounding box center [357, 282] width 46 height 10
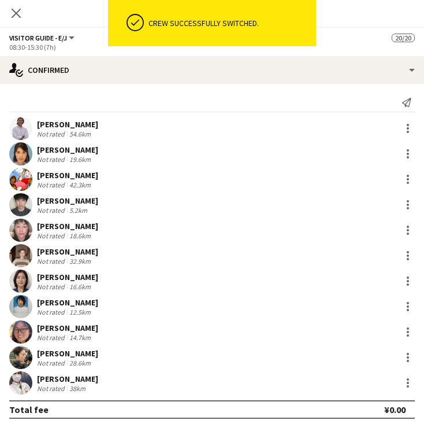
scroll to position [800, 0]
click at [16, 14] on icon at bounding box center [15, 13] width 11 height 11
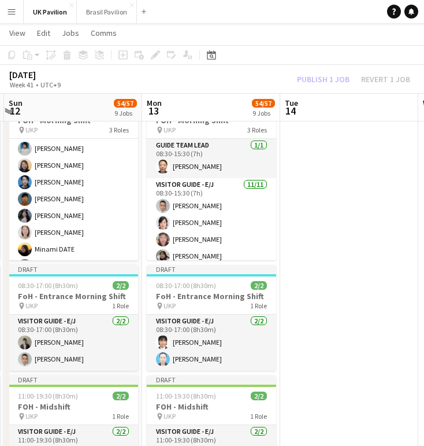
scroll to position [92, 0]
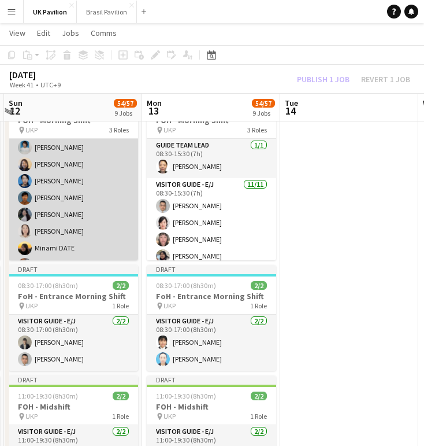
click at [60, 232] on app-card-role "Visitor Guide - E/J 11/11 08:30-15:30 (7h) Rika KAWAI Satomi Onishi Tomoko KITA…" at bounding box center [73, 189] width 129 height 207
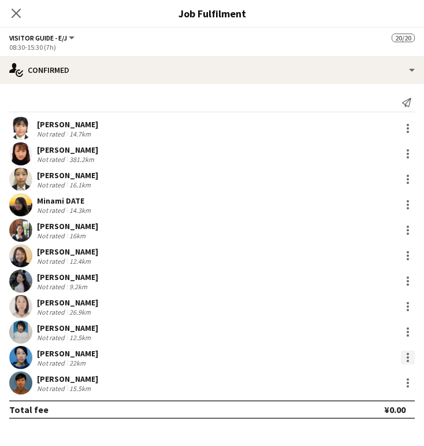
click at [407, 359] on div at bounding box center [408, 357] width 14 height 14
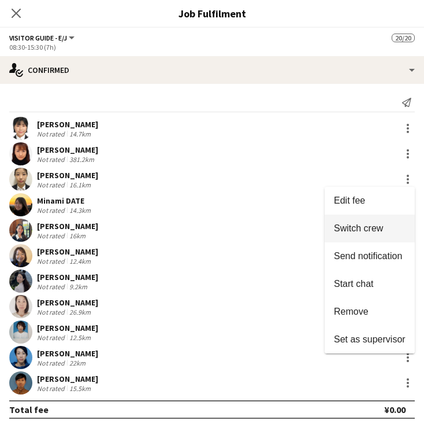
click at [343, 229] on span "Switch crew" at bounding box center [358, 228] width 49 height 10
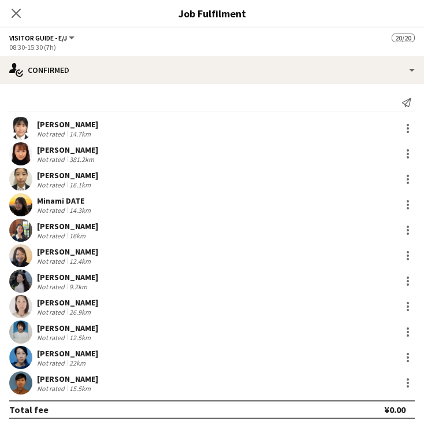
click at [14, 14] on icon "Close pop-in" at bounding box center [16, 13] width 9 height 9
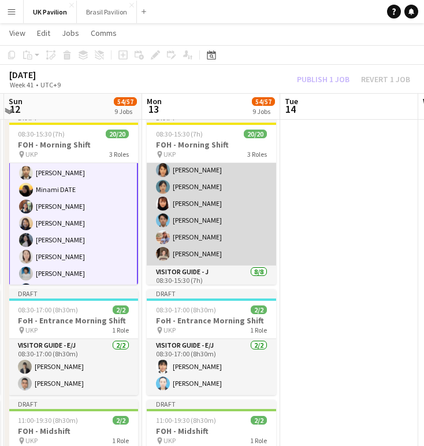
scroll to position [144, 0]
click at [198, 265] on app-card-role "Visitor Guide - E/J 11/11 08:30-15:30 (7h) Genki KOSAKA Chisa Goto Machiko TAKA…" at bounding box center [211, 161] width 129 height 207
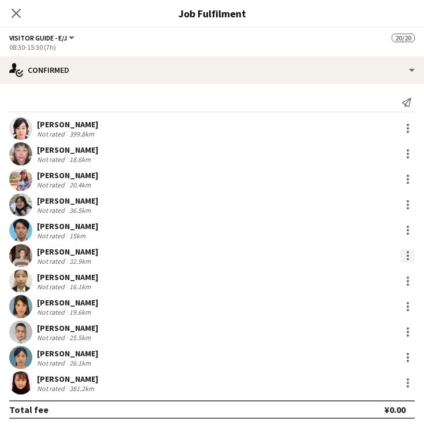
click at [408, 260] on div at bounding box center [408, 256] width 14 height 14
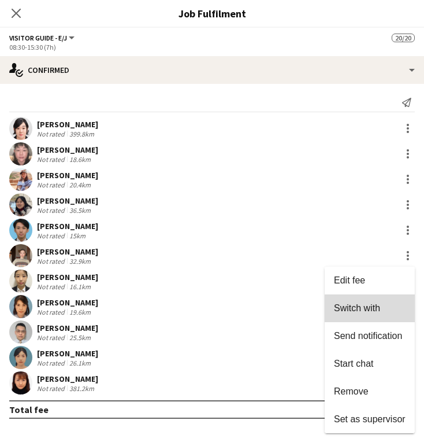
click at [339, 312] on span "Switch with" at bounding box center [357, 308] width 46 height 10
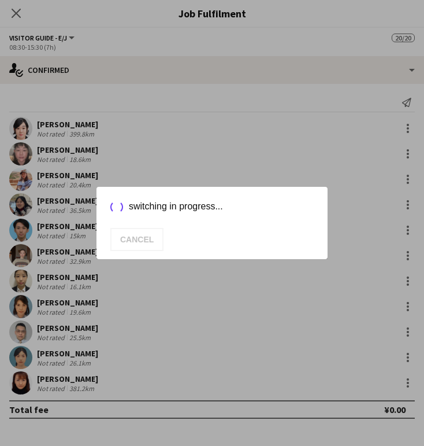
scroll to position [800, 0]
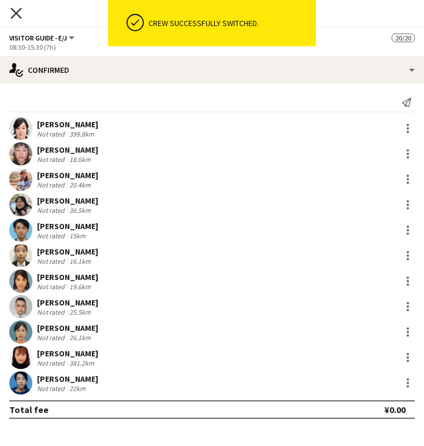
click at [17, 14] on icon at bounding box center [15, 13] width 11 height 11
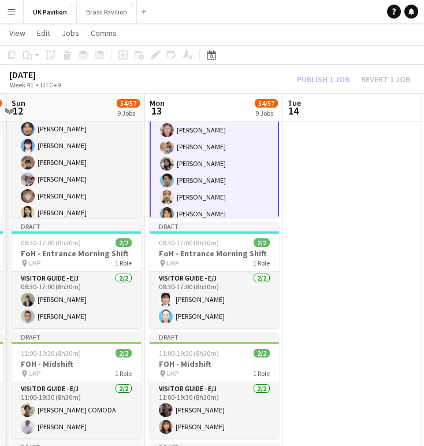
scroll to position [47, 0]
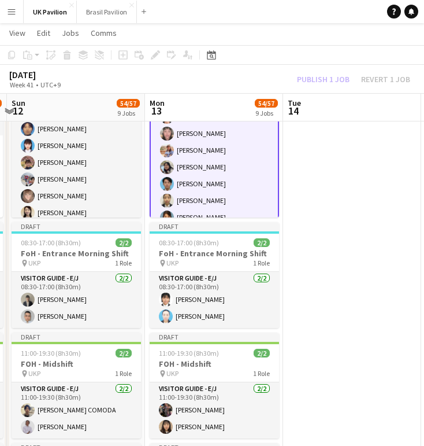
click at [198, 162] on app-card-role "Visitor Guide - E/J 11/11 08:30-15:30 (7h) Chisa Goto Machiko TAKAOKA Kanna YAM…" at bounding box center [214, 192] width 129 height 209
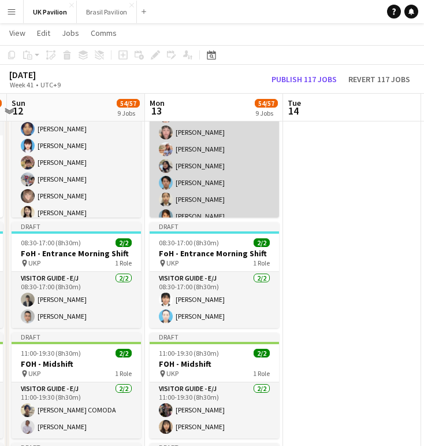
click at [207, 161] on app-card-role "Visitor Guide - E/J 11/11 08:30-15:30 (7h) Chisa Goto Machiko TAKAOKA Kanna YAM…" at bounding box center [214, 191] width 129 height 207
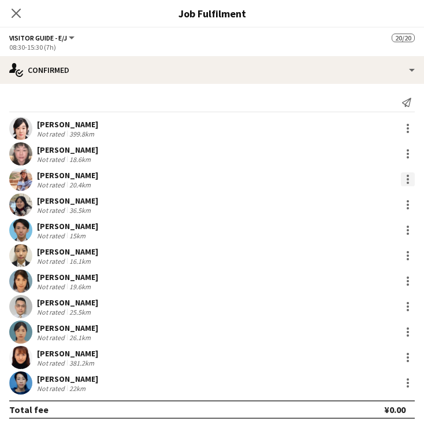
click at [408, 184] on div at bounding box center [408, 179] width 14 height 14
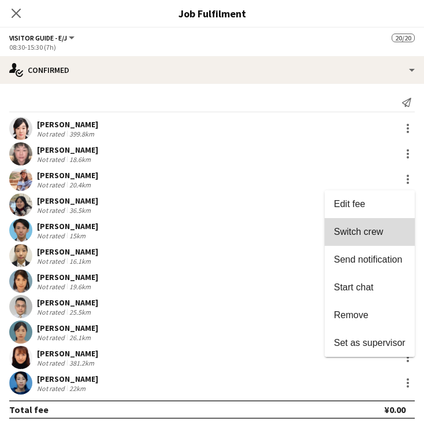
click at [354, 229] on span "Switch crew" at bounding box center [358, 232] width 49 height 10
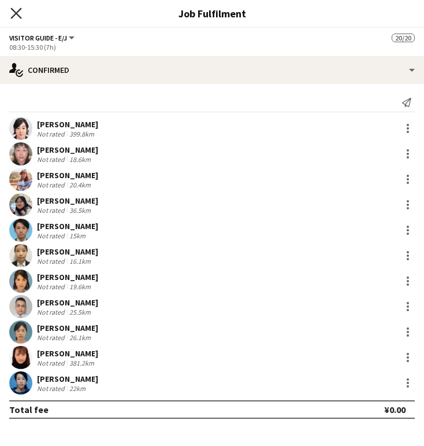
click at [14, 16] on icon at bounding box center [15, 13] width 11 height 11
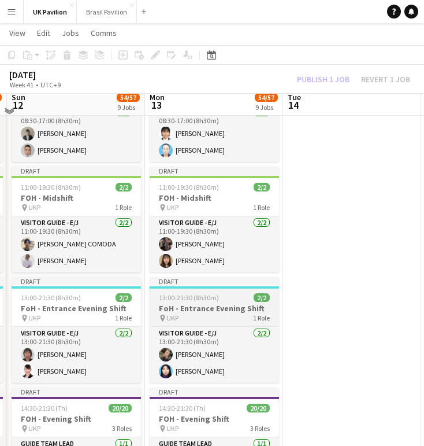
scroll to position [1035, 0]
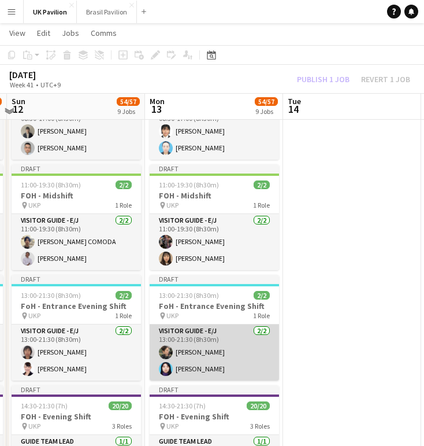
click at [202, 380] on app-card-role "Visitor Guide - E/J 2/2 13:00-21:30 (8h30m) Saya WAKASUGI Maya Yamashita" at bounding box center [214, 352] width 129 height 56
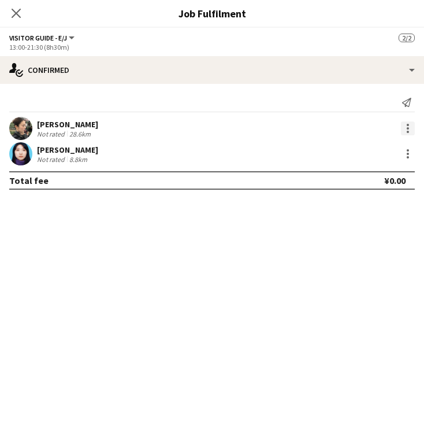
click at [407, 132] on div at bounding box center [408, 128] width 14 height 14
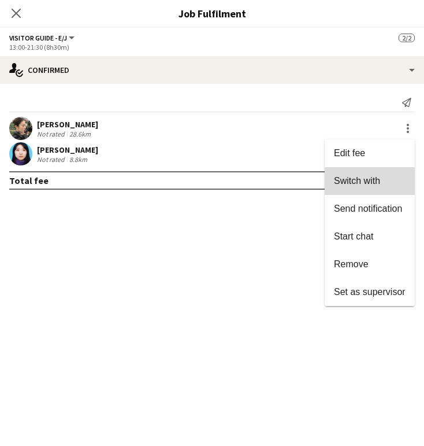
click at [352, 180] on span "Switch with" at bounding box center [357, 181] width 46 height 10
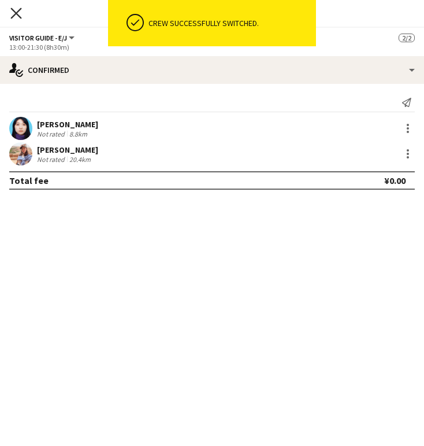
click at [17, 12] on icon at bounding box center [15, 13] width 11 height 11
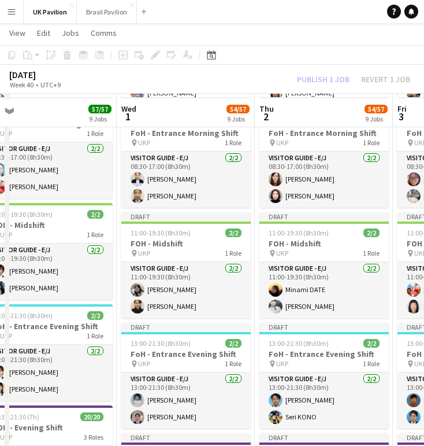
scroll to position [958, 0]
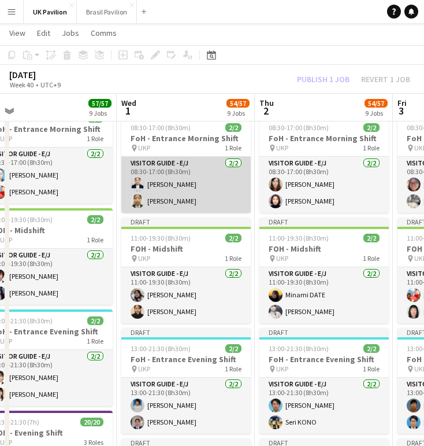
click at [164, 211] on app-card-role "Visitor Guide - E/J 2/2 08:30-17:00 (8h30m) Yu Miyake Moe Yoshii" at bounding box center [185, 185] width 129 height 56
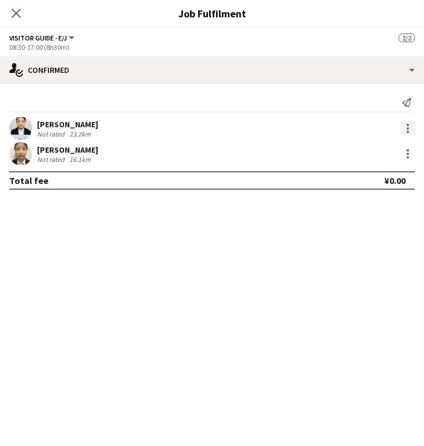
click at [403, 132] on div at bounding box center [408, 128] width 14 height 14
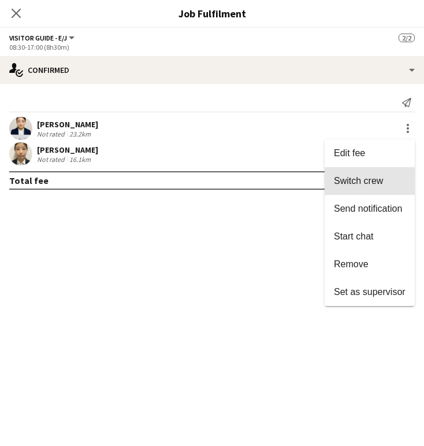
click at [347, 183] on span "Switch crew" at bounding box center [358, 181] width 49 height 10
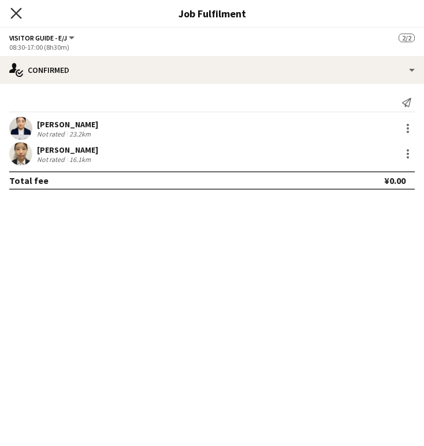
click at [17, 14] on icon at bounding box center [15, 13] width 11 height 11
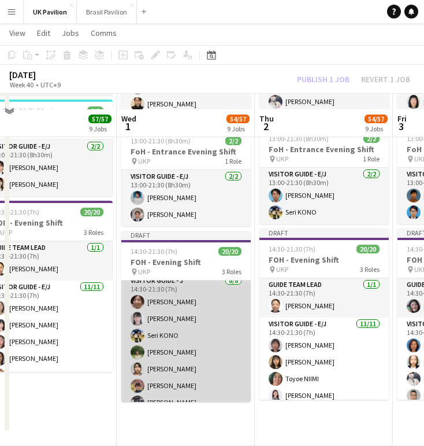
scroll to position [0, 297]
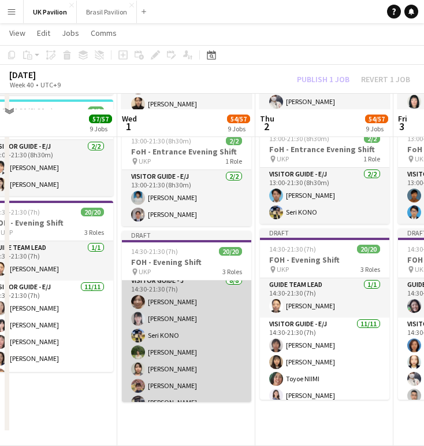
click at [188, 382] on app-card-role "Visitor Guide - J 8/8 14:30-21:30 (7h) Midori MIYAKO Naoko Kimura Seri KONO Ren…" at bounding box center [186, 352] width 129 height 157
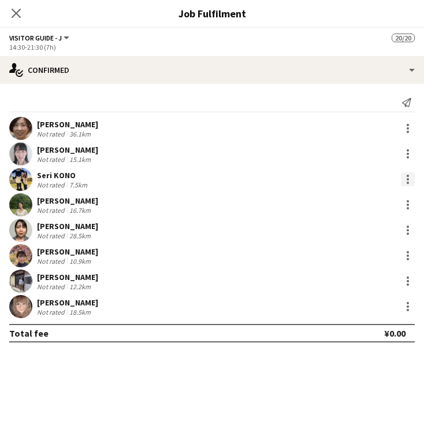
click at [405, 186] on div at bounding box center [408, 179] width 14 height 14
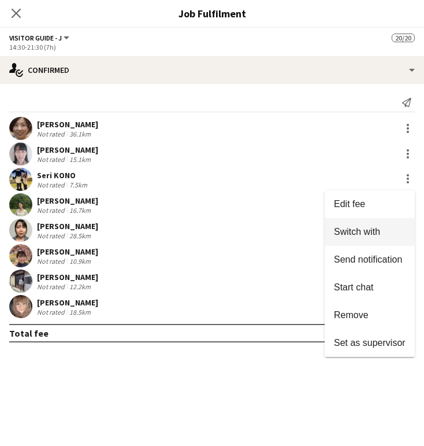
click at [361, 230] on span "Switch with" at bounding box center [357, 232] width 46 height 10
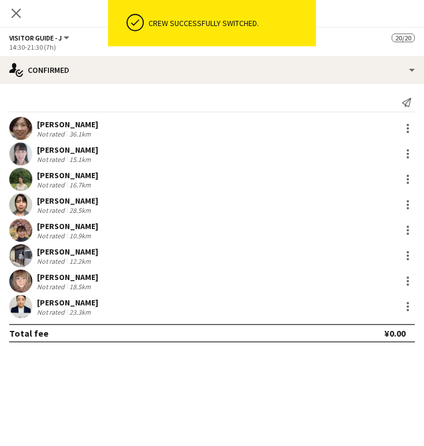
scroll to position [1171, 0]
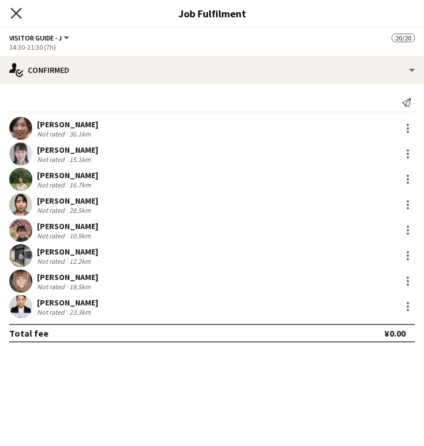
click at [18, 16] on icon at bounding box center [15, 13] width 11 height 11
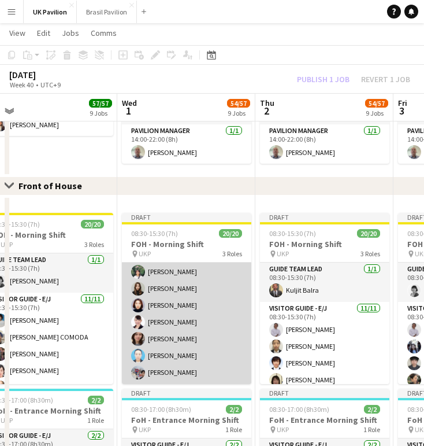
scroll to position [294, 0]
click at [172, 358] on app-card-role "Visitor Guide - J 8/8 08:30-15:30 (7h) Mariko KOGA Ibuki ASANO Junko Nakajima N…" at bounding box center [186, 305] width 129 height 157
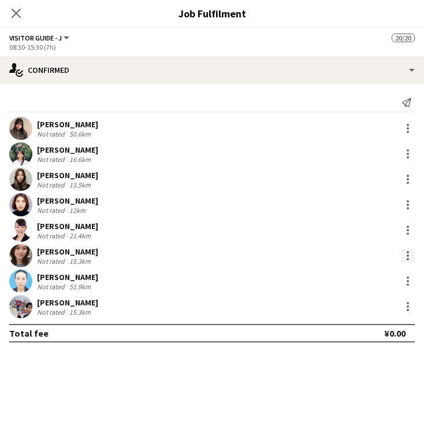
click at [411, 259] on div at bounding box center [408, 256] width 14 height 14
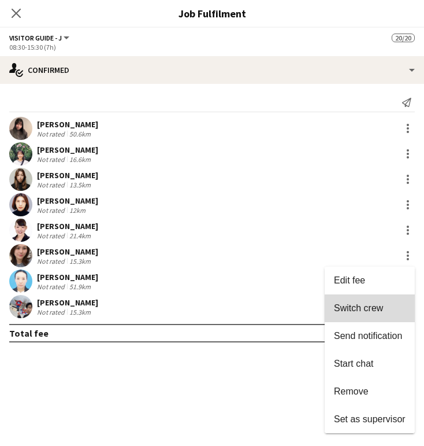
click at [341, 308] on span "Switch crew" at bounding box center [358, 308] width 49 height 10
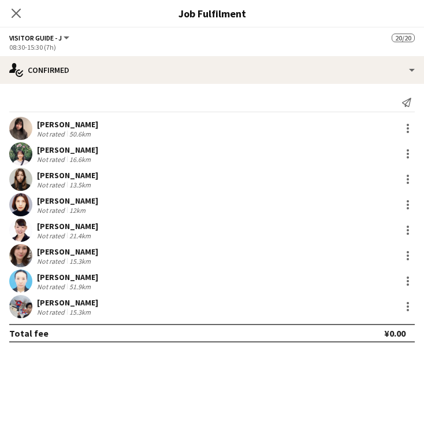
click at [14, 14] on icon "Close pop-in" at bounding box center [16, 13] width 9 height 9
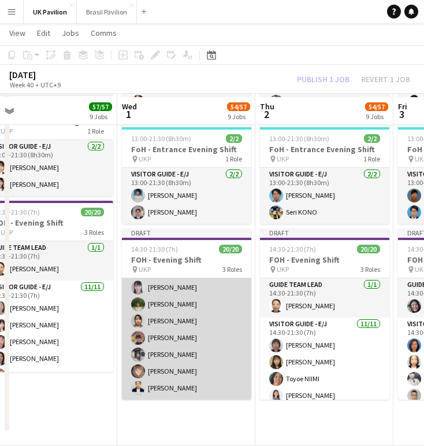
click at [172, 369] on app-card-role "Visitor Guide - J 8/8 14:30-21:30 (7h) Midori MIYAKO Naoko Kimura Rena Saito Mi…" at bounding box center [186, 321] width 129 height 157
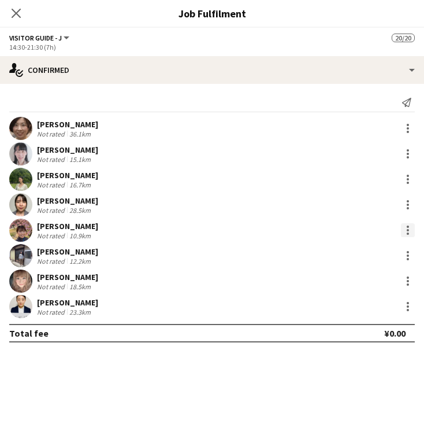
click at [407, 228] on div at bounding box center [408, 226] width 2 height 2
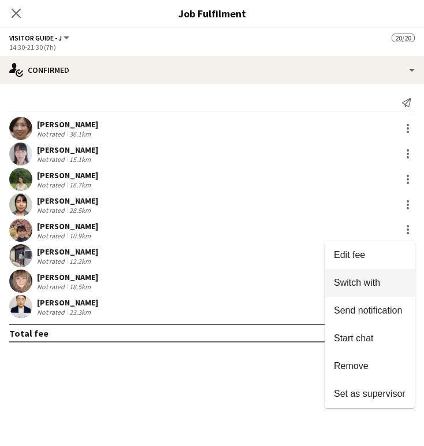
click at [358, 281] on span "Switch with" at bounding box center [357, 282] width 46 height 10
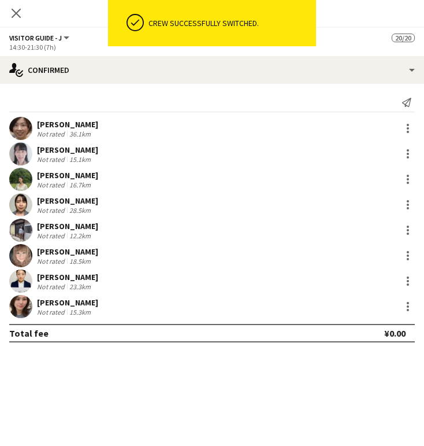
scroll to position [1171, 0]
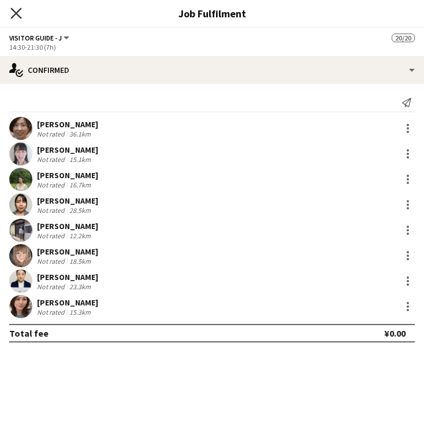
click at [17, 14] on icon at bounding box center [15, 13] width 11 height 11
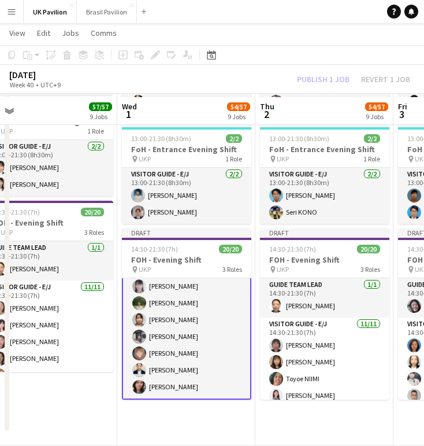
click at [17, 14] on button "Menu" at bounding box center [11, 11] width 23 height 23
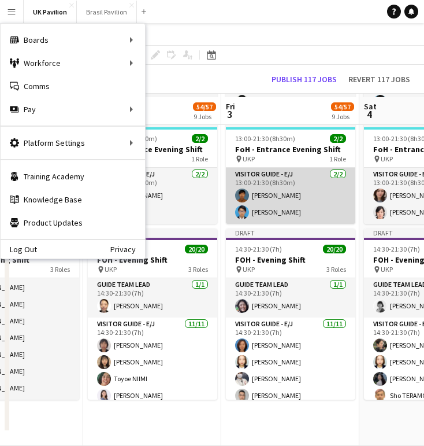
scroll to position [0, 473]
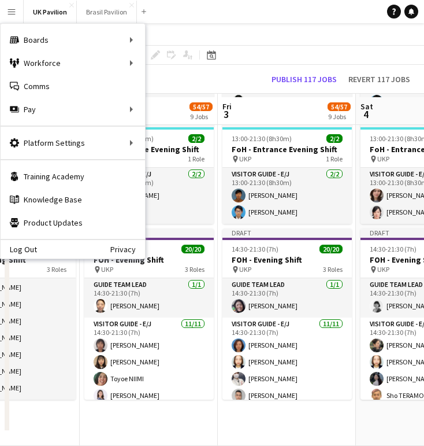
click at [183, 29] on app-page-menu "View Day view expanded Day view collapsed Month view Date picker Jump to today …" at bounding box center [212, 34] width 424 height 22
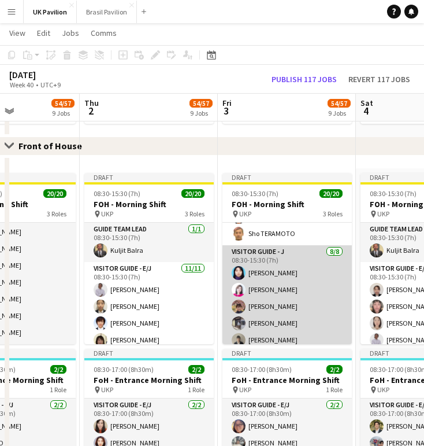
scroll to position [0, 472]
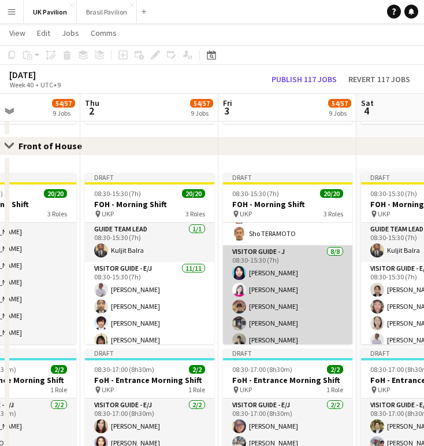
click at [277, 303] on app-card-role "Visitor Guide - J 8/8 08:30-15:30 (7h) Maya Yamashita Ryoko MATSUSHITA Yoriko U…" at bounding box center [287, 323] width 129 height 157
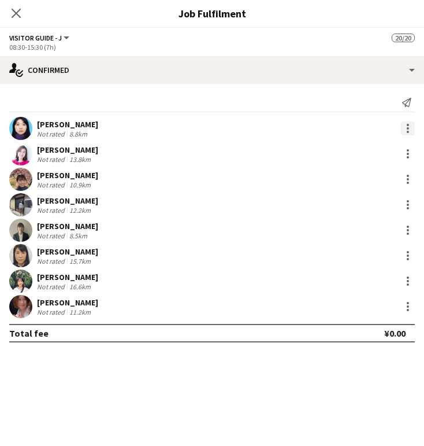
click at [404, 131] on div at bounding box center [408, 128] width 14 height 14
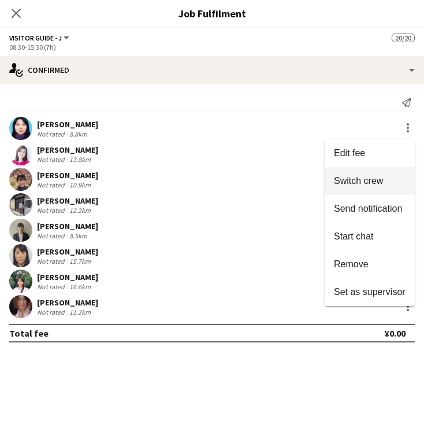
click at [346, 181] on span "Switch crew" at bounding box center [358, 181] width 49 height 10
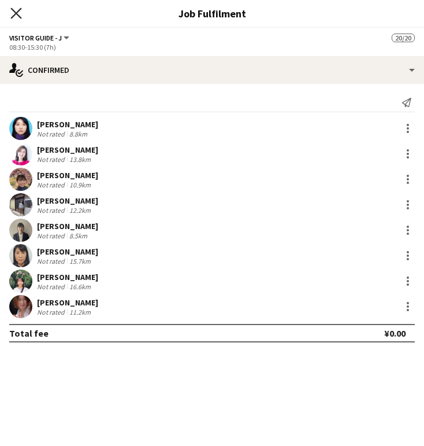
click at [17, 13] on icon at bounding box center [15, 13] width 11 height 11
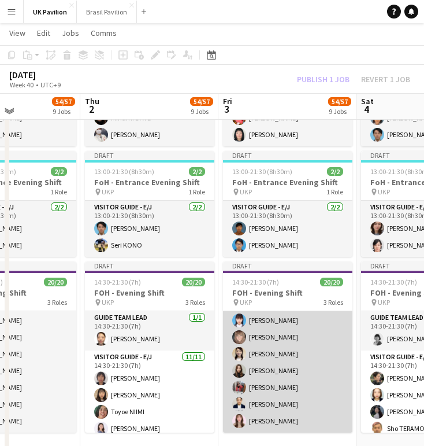
scroll to position [294, 0]
click at [274, 432] on app-card-role "Visitor Guide - J 8/8 14:30-21:30 (7h) Sunao Mima Hanae Goto Mami Iwata Kuniko …" at bounding box center [287, 354] width 129 height 157
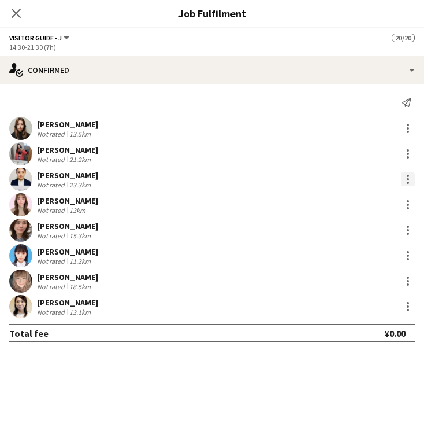
click at [408, 180] on div at bounding box center [408, 179] width 2 height 2
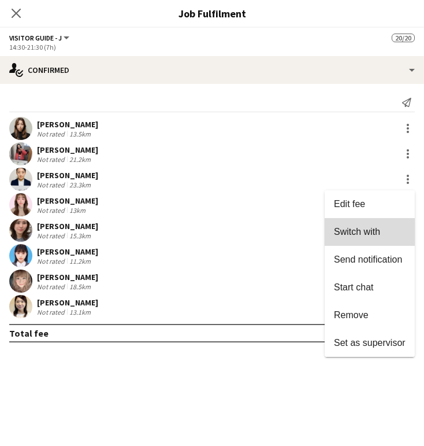
click at [355, 233] on span "Switch with" at bounding box center [357, 232] width 46 height 10
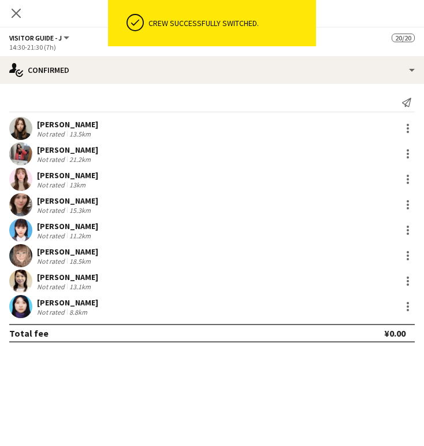
scroll to position [1159, 0]
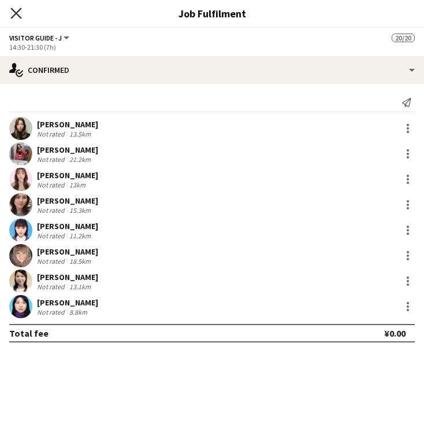
click at [18, 16] on icon at bounding box center [15, 13] width 11 height 11
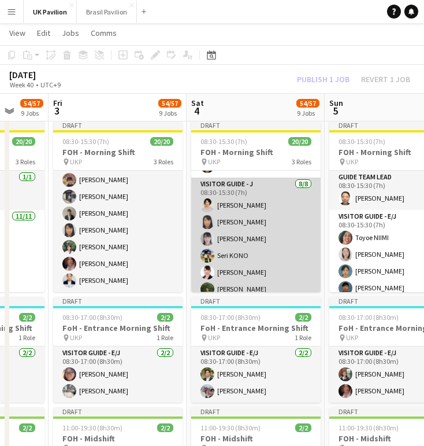
scroll to position [294, 0]
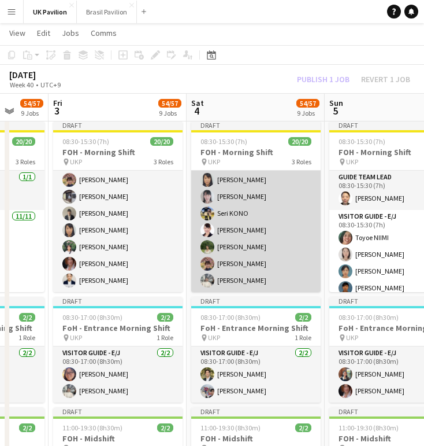
click at [250, 255] on app-card-role "Visitor Guide - J 8/8 08:30-15:30 (7h) Toshiko SUMINO Ineko WATANABE Naoko Kimu…" at bounding box center [255, 213] width 129 height 157
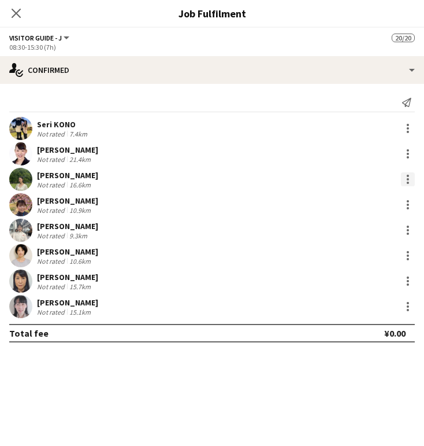
click at [407, 184] on div at bounding box center [408, 179] width 14 height 14
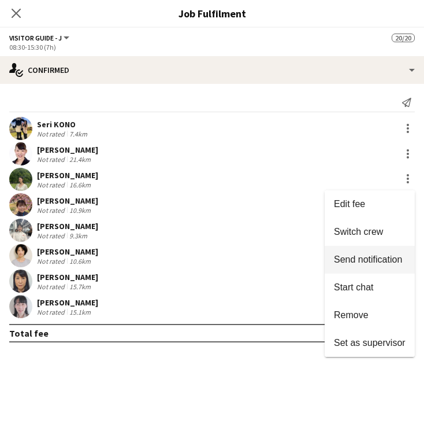
click at [366, 232] on span "Switch crew" at bounding box center [358, 232] width 49 height 10
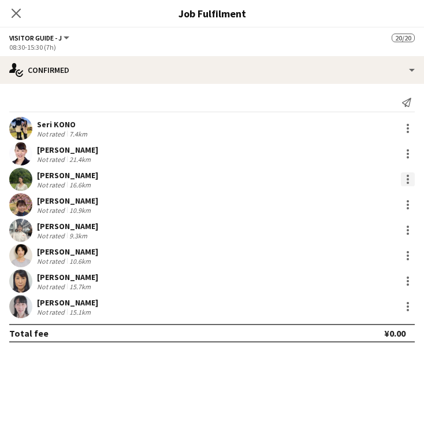
click at [405, 183] on div at bounding box center [408, 179] width 14 height 14
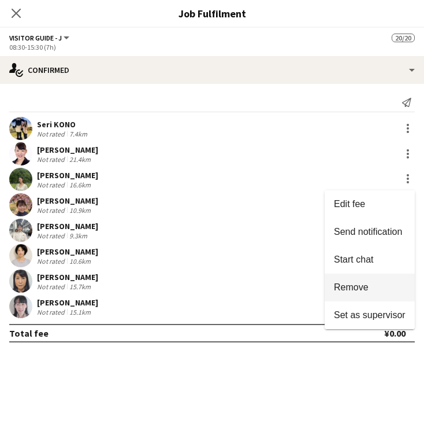
click at [342, 286] on span "Remove" at bounding box center [351, 287] width 35 height 10
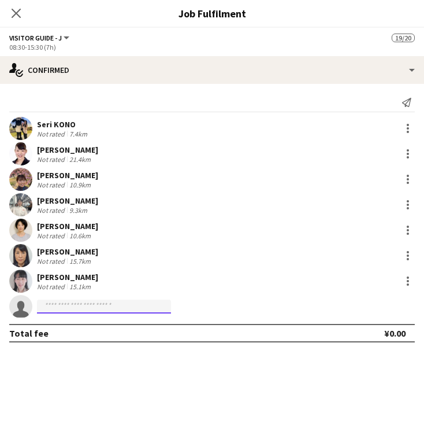
click at [80, 311] on input at bounding box center [104, 306] width 134 height 14
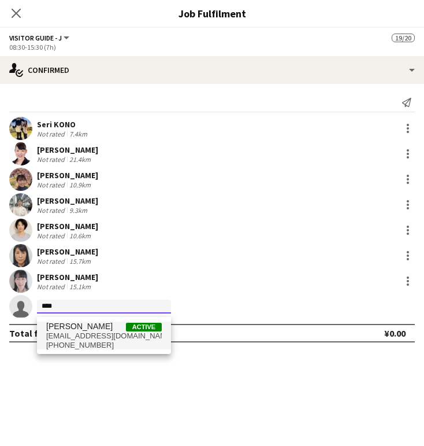
type input "****"
click at [94, 330] on span "Yu Miyake Active" at bounding box center [104, 326] width 116 height 10
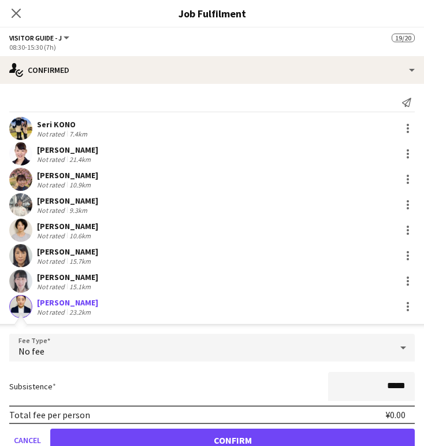
click at [258, 439] on button "Confirm" at bounding box center [232, 439] width 365 height 23
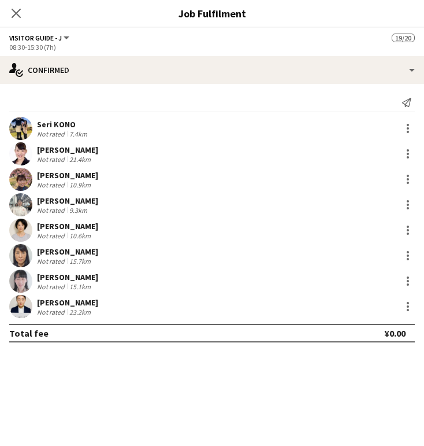
click at [15, 13] on icon "Close pop-in" at bounding box center [16, 13] width 9 height 9
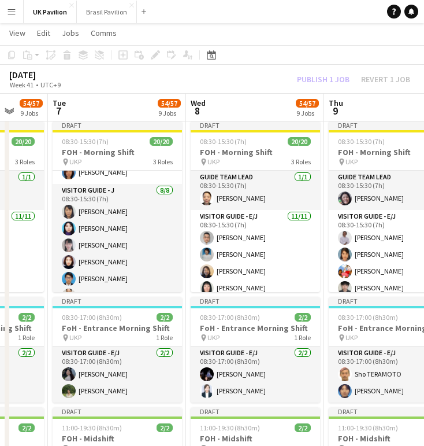
scroll to position [0, 375]
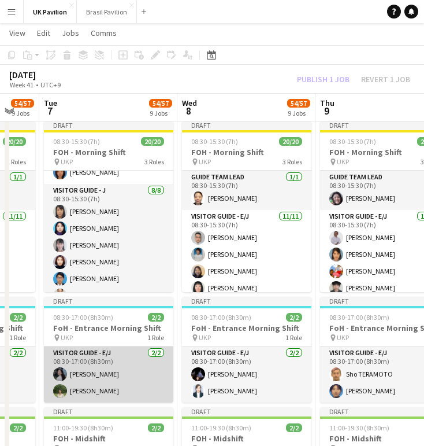
click at [101, 395] on app-card-role "Visitor Guide - E/J 2/2 08:30-17:00 (8h30m) Mao Fujita Rena Saito" at bounding box center [108, 374] width 129 height 56
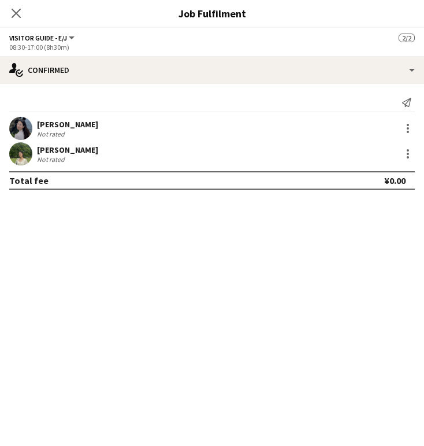
scroll to position [0, 375]
click at [405, 157] on div at bounding box center [408, 154] width 14 height 14
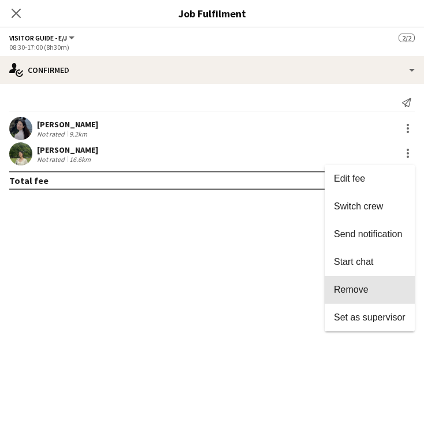
drag, startPoint x: 335, startPoint y: 286, endPoint x: 310, endPoint y: 277, distance: 26.5
click at [335, 286] on span "Remove" at bounding box center [351, 289] width 35 height 10
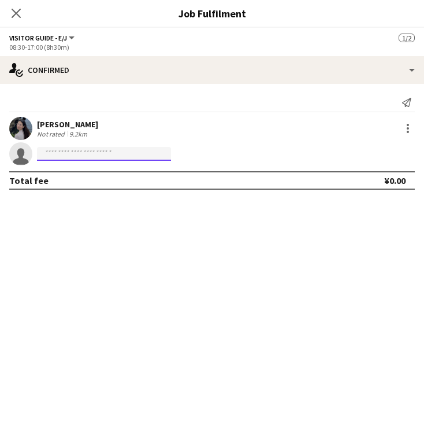
click at [47, 158] on input at bounding box center [104, 154] width 134 height 14
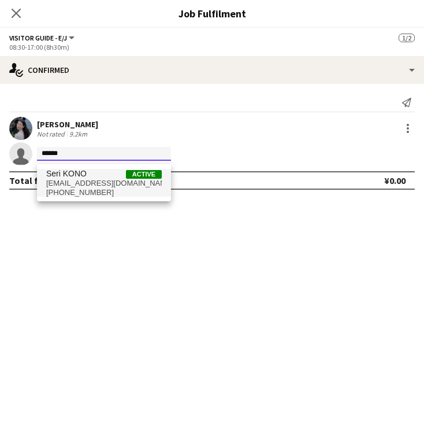
scroll to position [766, 1]
type input "******"
click at [66, 181] on span "hornlove916@icloud.com" at bounding box center [104, 183] width 116 height 9
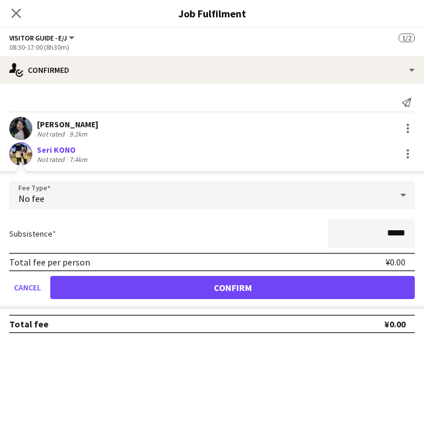
click at [146, 296] on button "Confirm" at bounding box center [232, 287] width 365 height 23
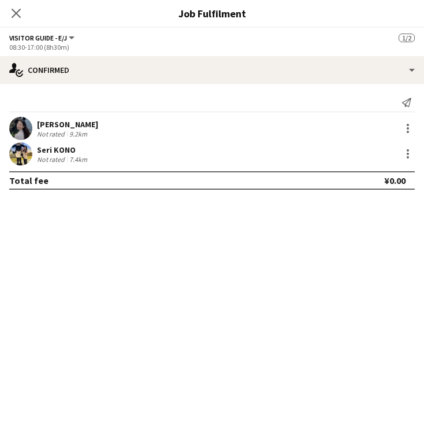
scroll to position [768, 0]
drag, startPoint x: 15, startPoint y: 13, endPoint x: 10, endPoint y: 24, distance: 11.4
click at [15, 13] on icon "Close pop-in" at bounding box center [16, 13] width 9 height 9
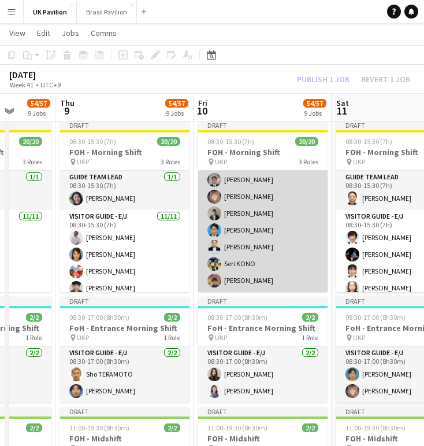
scroll to position [290, 0]
click at [257, 277] on app-card-role "Visitor Guide - J 8/8 08:30-15:30 (7h) Ayako Tsuda Hiyu Nishii Mami Iwata Ayano…" at bounding box center [262, 213] width 129 height 157
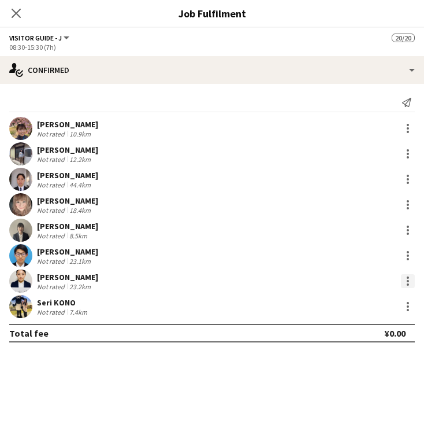
click at [406, 286] on div at bounding box center [408, 281] width 14 height 14
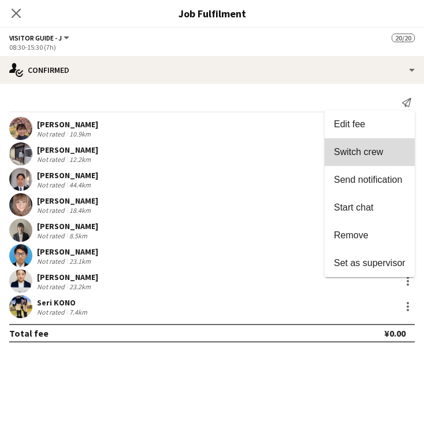
click at [343, 156] on span "Switch crew" at bounding box center [358, 152] width 49 height 10
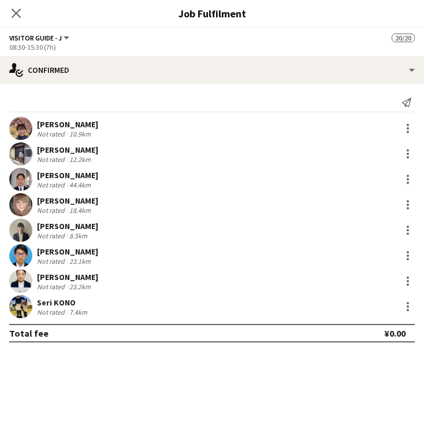
click at [15, 13] on icon "Close pop-in" at bounding box center [16, 13] width 9 height 9
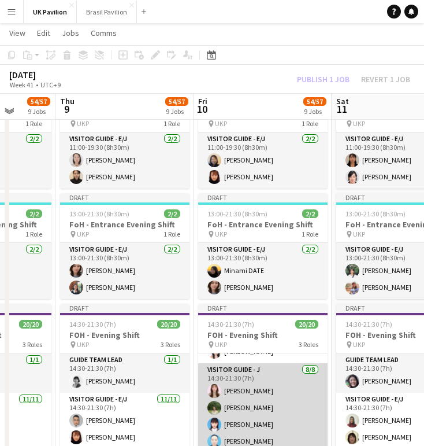
scroll to position [261, 0]
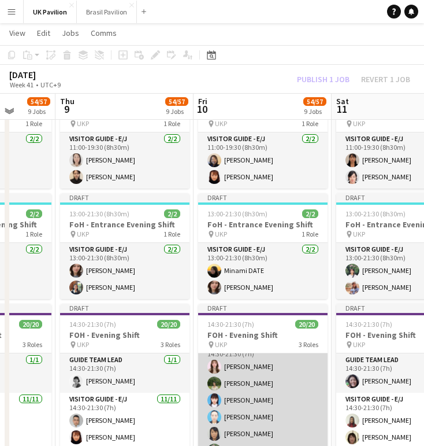
click at [264, 420] on app-card-role "Visitor Guide - J 8/8 14:30-21:30 (7h) Karin Matsuda Rena Saito Hanae Goto Taki…" at bounding box center [262, 417] width 129 height 157
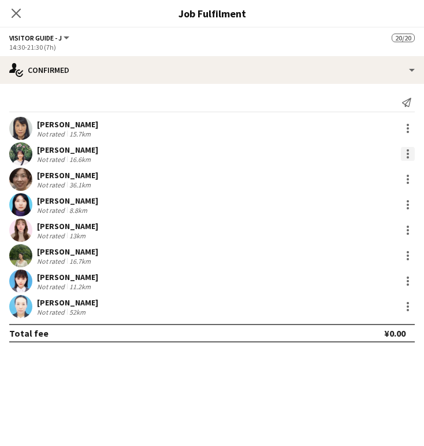
click at [404, 157] on div at bounding box center [408, 154] width 14 height 14
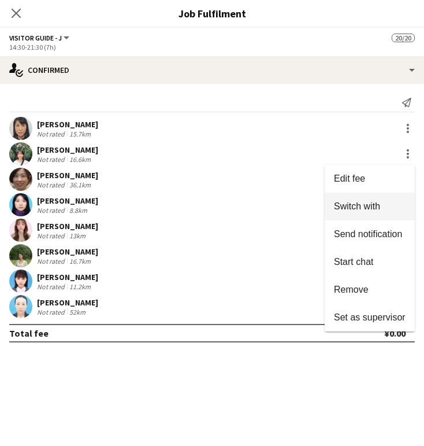
click at [355, 204] on span "Switch with" at bounding box center [357, 206] width 46 height 10
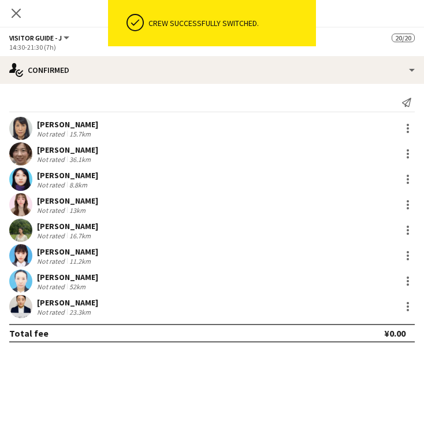
scroll to position [1117, 0]
drag, startPoint x: 19, startPoint y: 16, endPoint x: 8, endPoint y: 26, distance: 15.1
click at [18, 16] on icon at bounding box center [16, 13] width 9 height 9
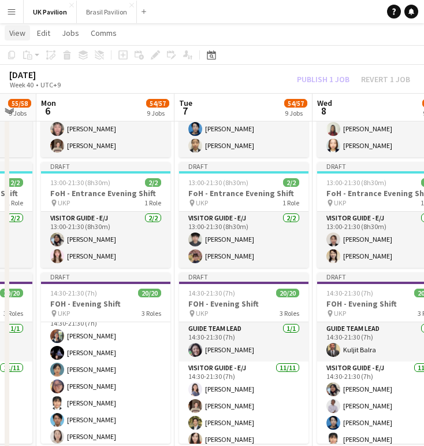
scroll to position [51, 0]
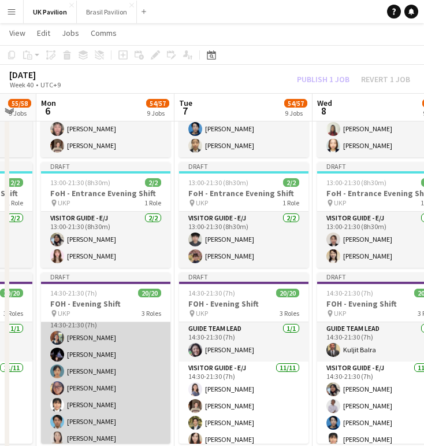
click at [92, 384] on app-card-role "Visitor Guide - E/J 11/11 14:30-21:30 (7h) Soyoka McDonough Hitomi MATSUDA Yoko…" at bounding box center [105, 413] width 129 height 207
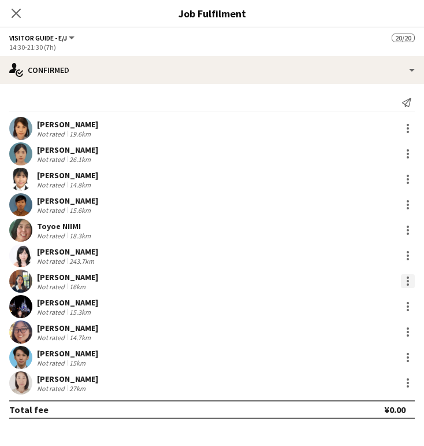
click at [406, 283] on div at bounding box center [408, 281] width 14 height 14
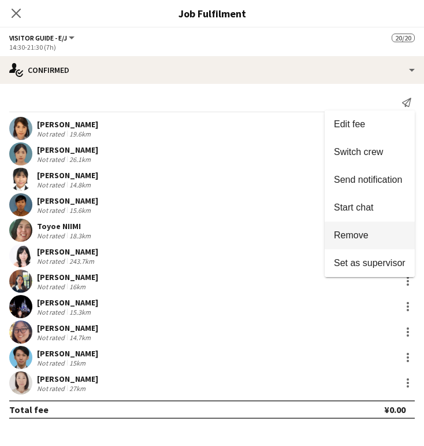
click at [347, 235] on span "Remove" at bounding box center [351, 235] width 35 height 10
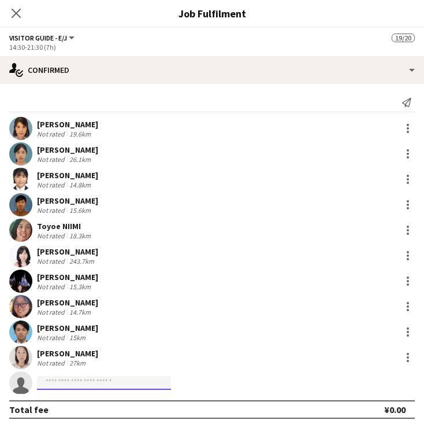
click at [69, 383] on input at bounding box center [104, 383] width 134 height 14
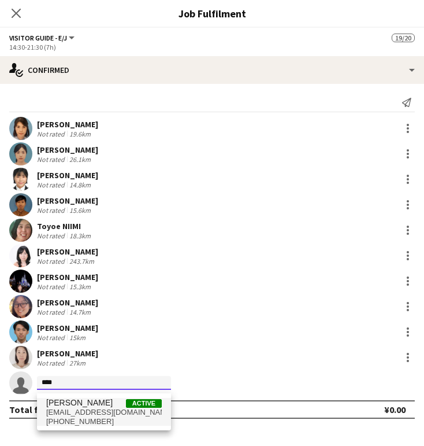
type input "****"
click at [81, 409] on span "nmizuno0505@gmail.com" at bounding box center [104, 411] width 116 height 9
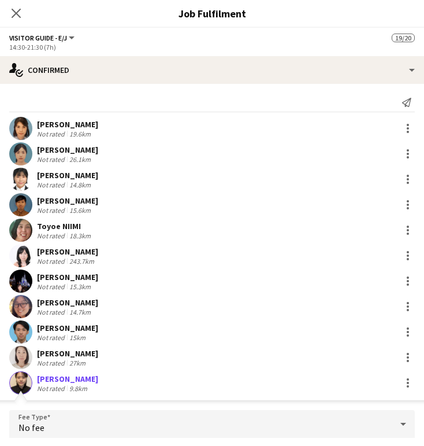
scroll to position [134, 0]
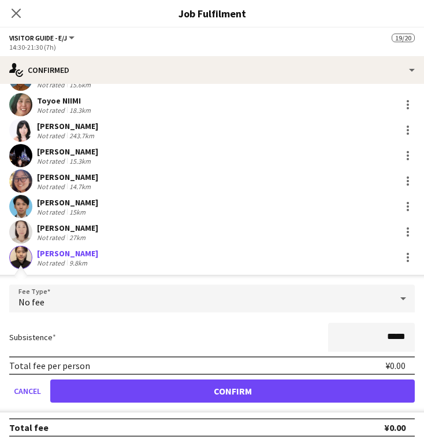
click at [192, 395] on button "Confirm" at bounding box center [232, 390] width 365 height 23
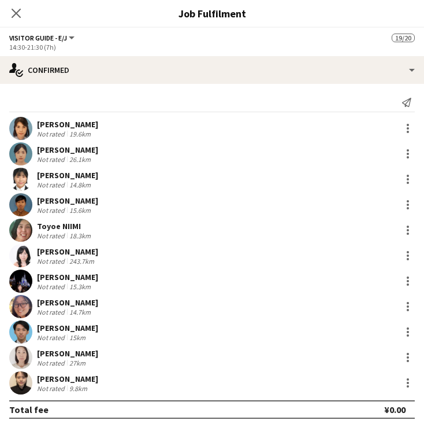
scroll to position [0, 0]
click at [16, 13] on icon at bounding box center [16, 13] width 9 height 9
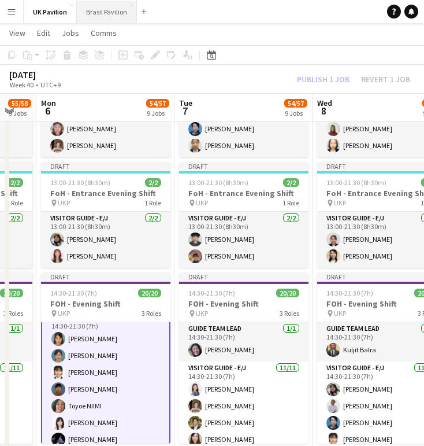
click at [113, 12] on button "Brasil Pavilion Close" at bounding box center [107, 12] width 60 height 23
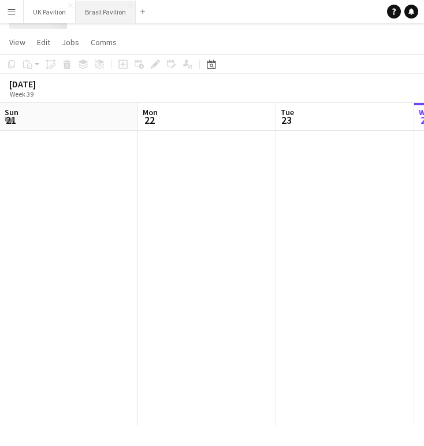
click at [113, 12] on button "Brasil Pavilion Close" at bounding box center [106, 12] width 60 height 23
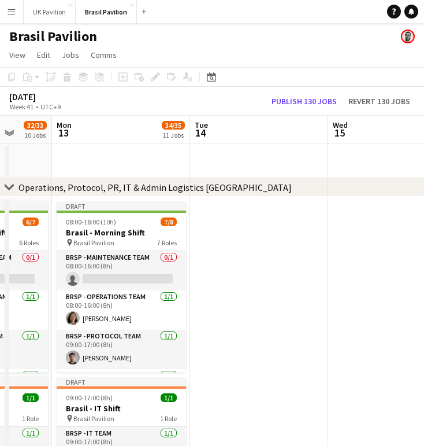
click at [250, 45] on div "Brasil Pavilion" at bounding box center [212, 34] width 424 height 22
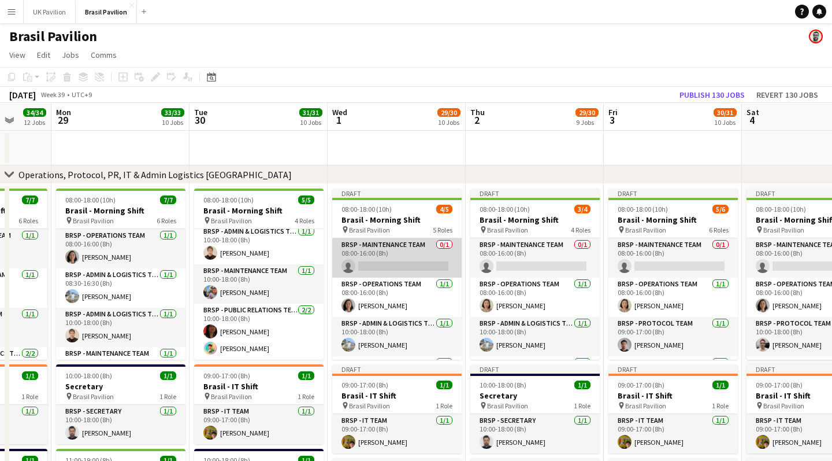
scroll to position [0, 507]
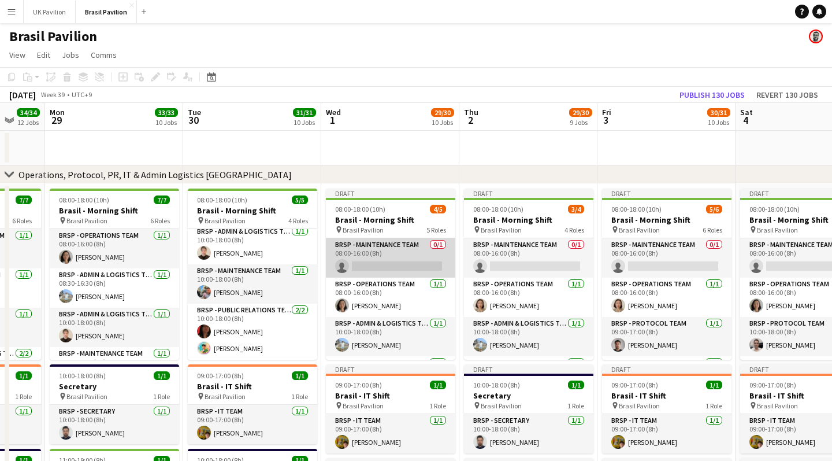
click at [385, 277] on app-card-role "BRSP - Maintenance Team 0/1 08:00-16:00 (8h) single-neutral-actions" at bounding box center [390, 257] width 129 height 39
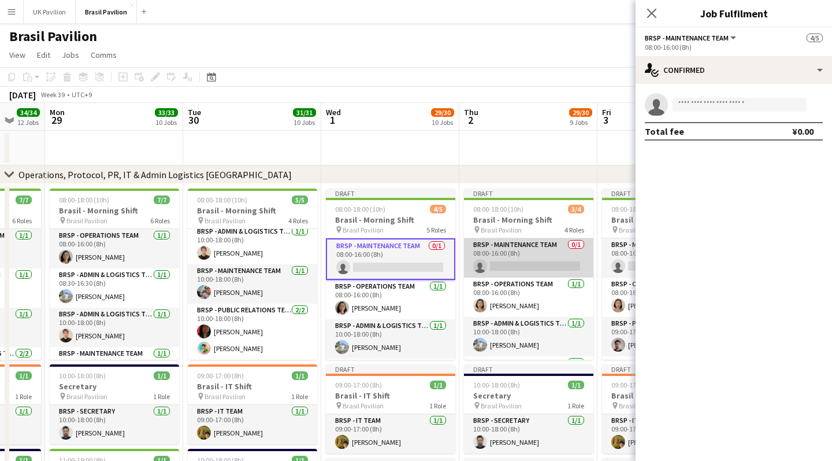
click at [568, 269] on app-card-role "BRSP - Maintenance Team 0/1 08:00-16:00 (8h) single-neutral-actions" at bounding box center [528, 257] width 129 height 39
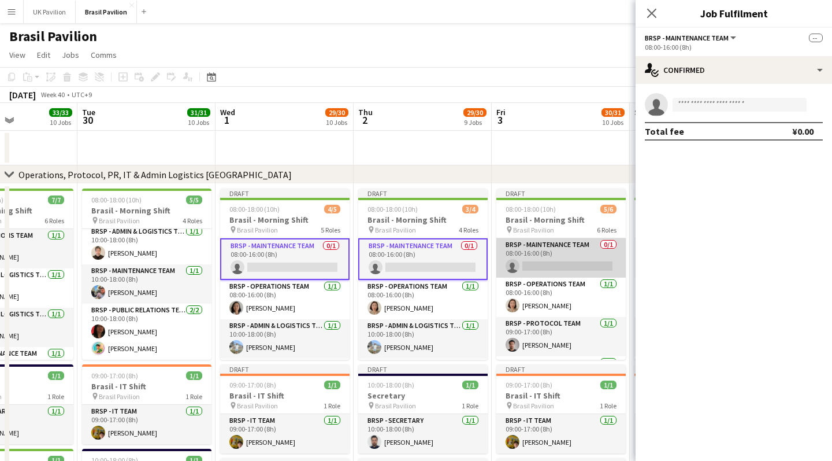
click at [557, 273] on app-card-role "BRSP - Maintenance Team 0/1 08:00-16:00 (8h) single-neutral-actions" at bounding box center [560, 257] width 129 height 39
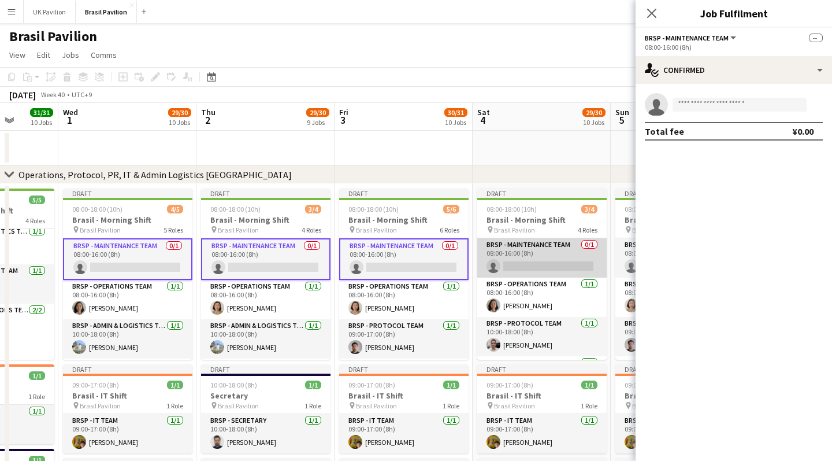
scroll to position [0, 511]
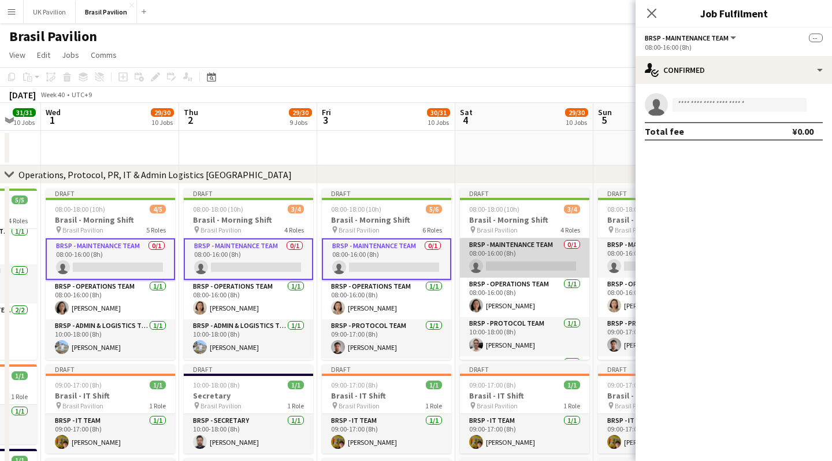
click at [521, 274] on app-card-role "BRSP - Maintenance Team 0/1 08:00-16:00 (8h) single-neutral-actions" at bounding box center [524, 257] width 129 height 39
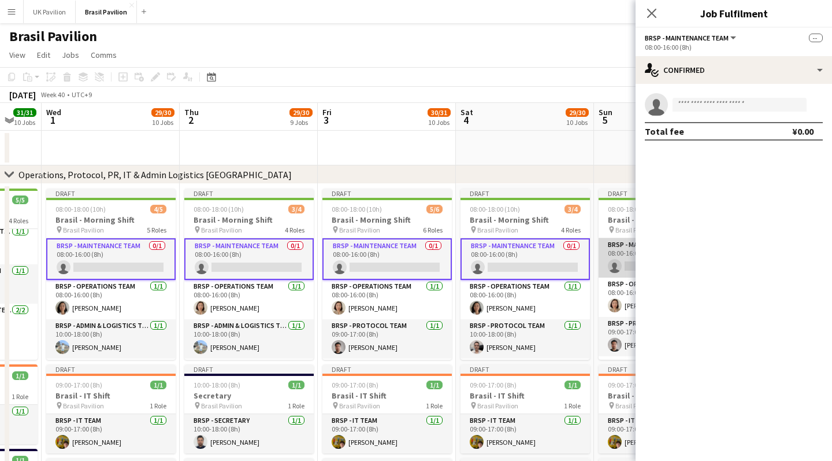
click at [629, 273] on app-card-role "BRSP - Maintenance Team 0/1 08:00-16:00 (8h) single-neutral-actions" at bounding box center [663, 257] width 129 height 39
click at [686, 109] on input at bounding box center [740, 105] width 134 height 14
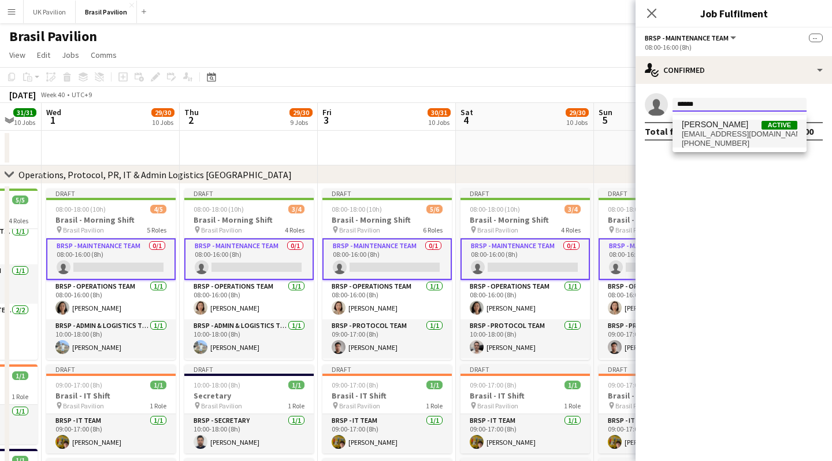
type input "******"
click at [703, 129] on span "[PERSON_NAME]" at bounding box center [715, 125] width 66 height 10
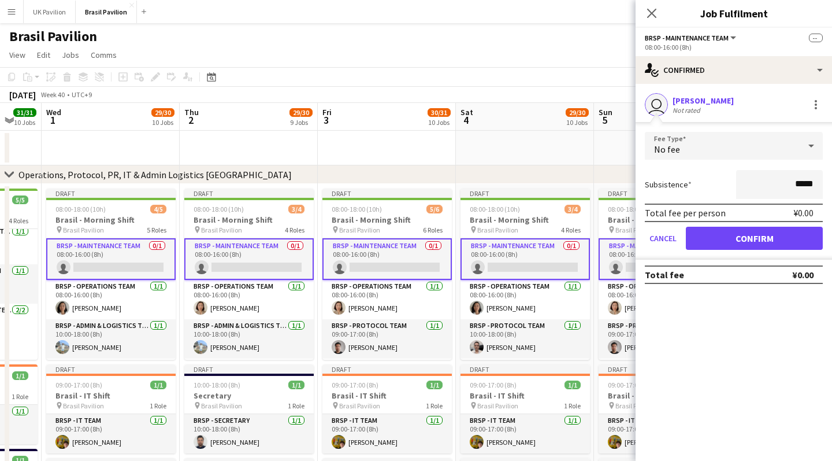
click at [774, 246] on button "Confirm" at bounding box center [754, 238] width 137 height 23
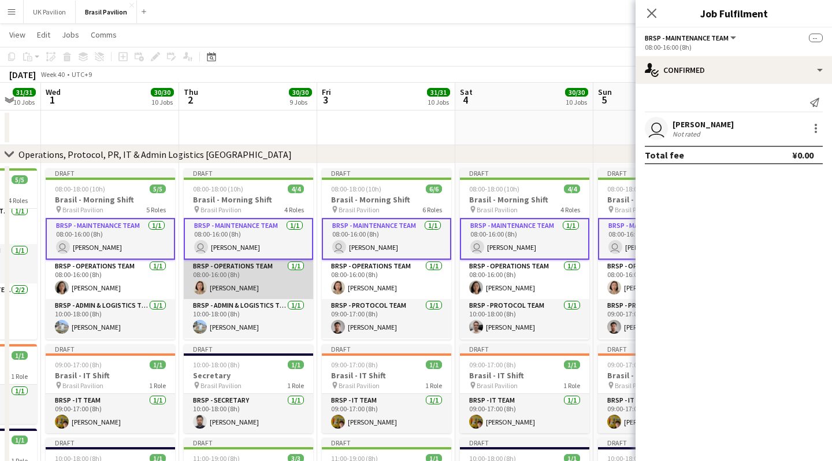
scroll to position [0, 0]
click at [651, 13] on icon "Close pop-in" at bounding box center [651, 13] width 9 height 9
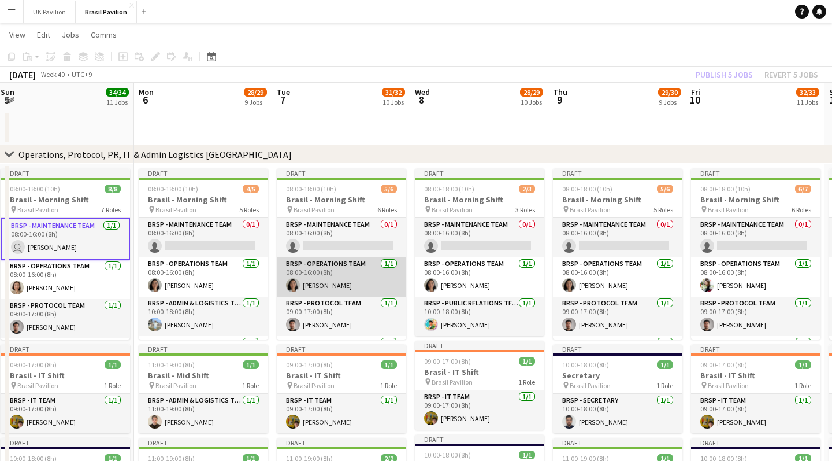
scroll to position [0, 329]
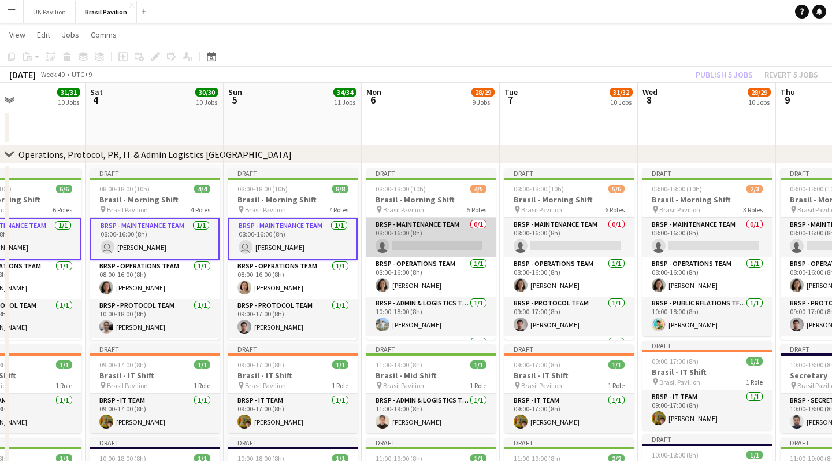
click at [434, 255] on app-card-role "BRSP - Maintenance Team 0/1 08:00-16:00 (8h) single-neutral-actions" at bounding box center [430, 237] width 129 height 39
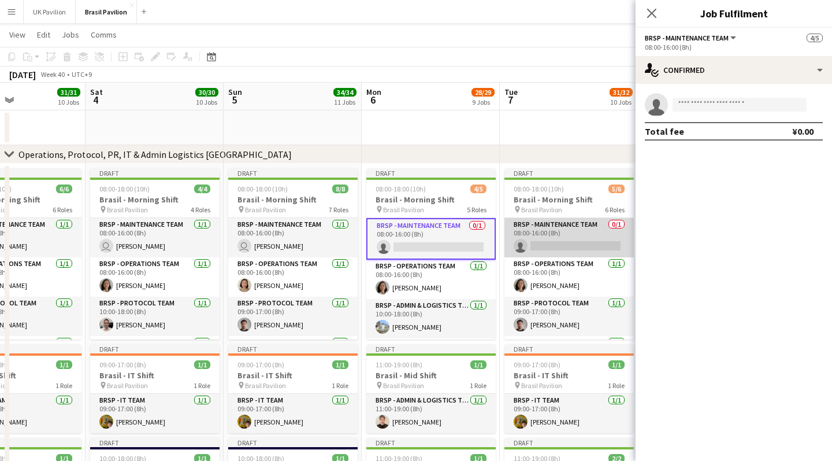
click at [554, 257] on app-card-role "BRSP - Maintenance Team 0/1 08:00-16:00 (8h) single-neutral-actions" at bounding box center [569, 237] width 129 height 39
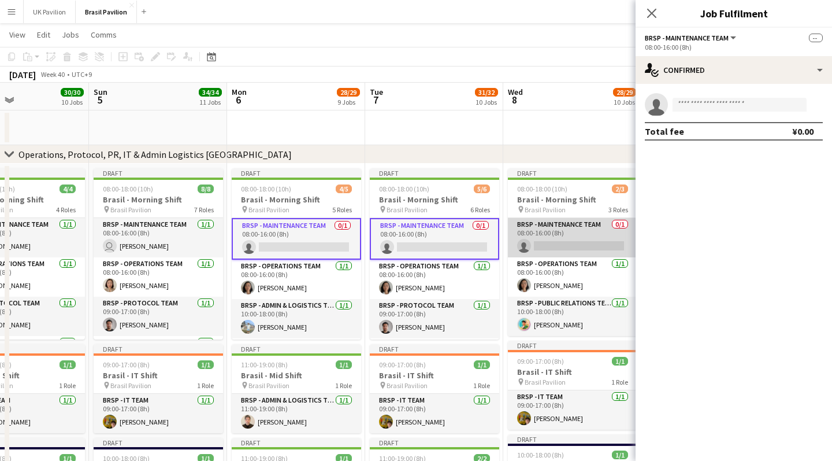
click at [557, 255] on app-card-role "BRSP - Maintenance Team 0/1 08:00-16:00 (8h) single-neutral-actions" at bounding box center [572, 237] width 129 height 39
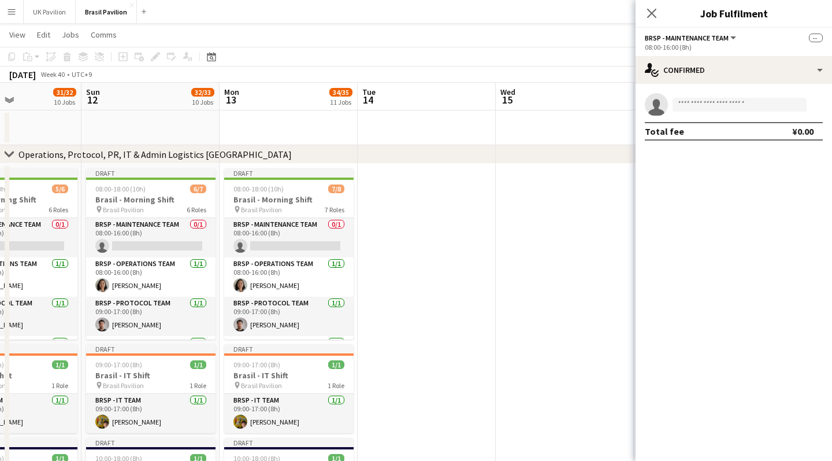
scroll to position [0, 333]
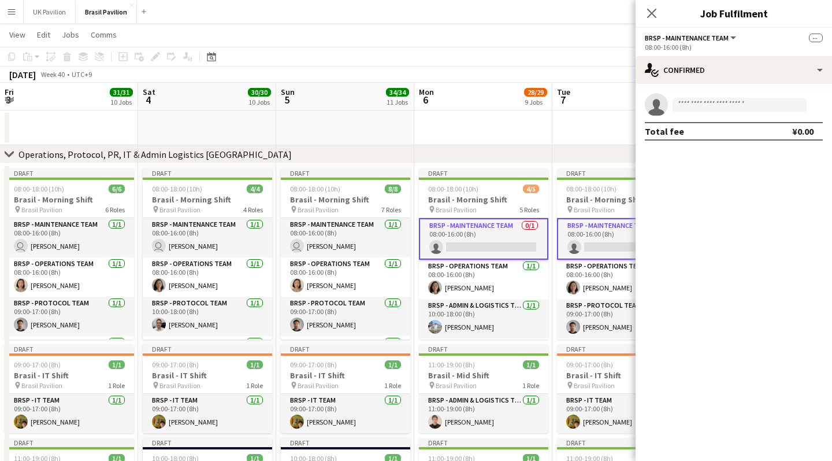
scroll to position [0, 276]
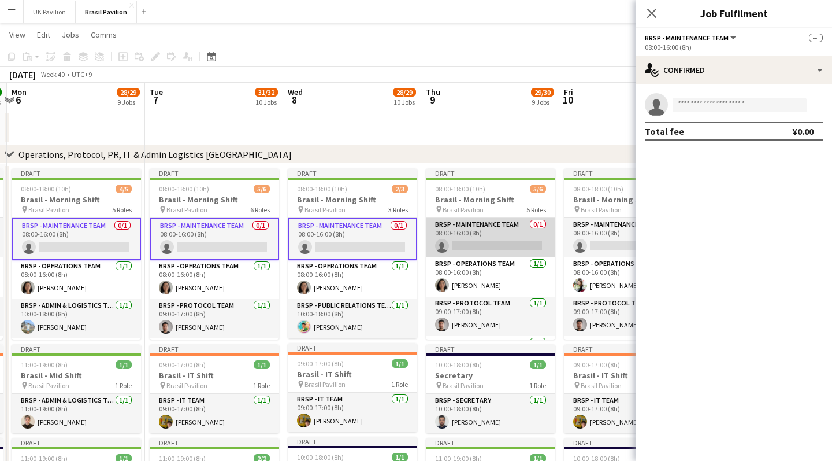
click at [464, 251] on app-card-role "BRSP - Maintenance Team 0/1 08:00-16:00 (8h) single-neutral-actions" at bounding box center [490, 237] width 129 height 39
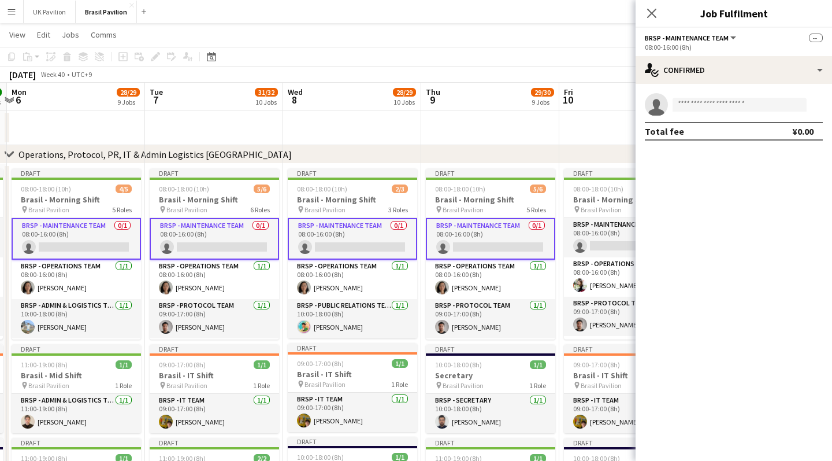
scroll to position [0, 407]
click at [602, 255] on app-card-role "BRSP - Maintenance Team 0/1 08:00-16:00 (8h) single-neutral-actions" at bounding box center [629, 237] width 129 height 39
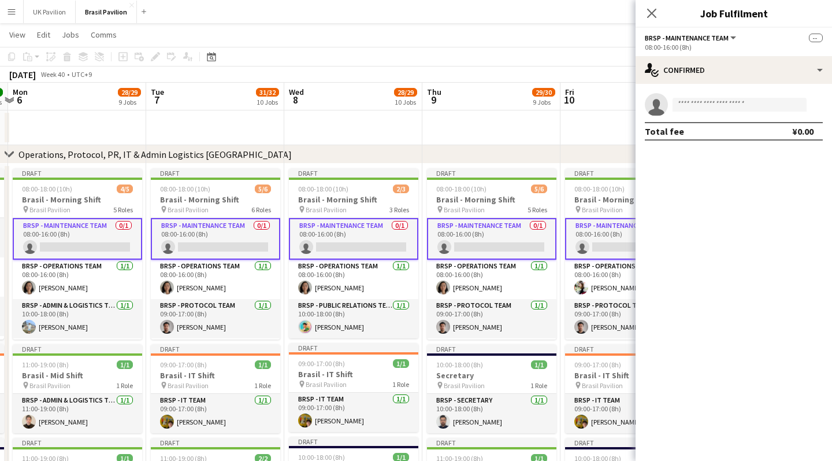
scroll to position [1, 0]
click at [684, 110] on input at bounding box center [740, 105] width 134 height 14
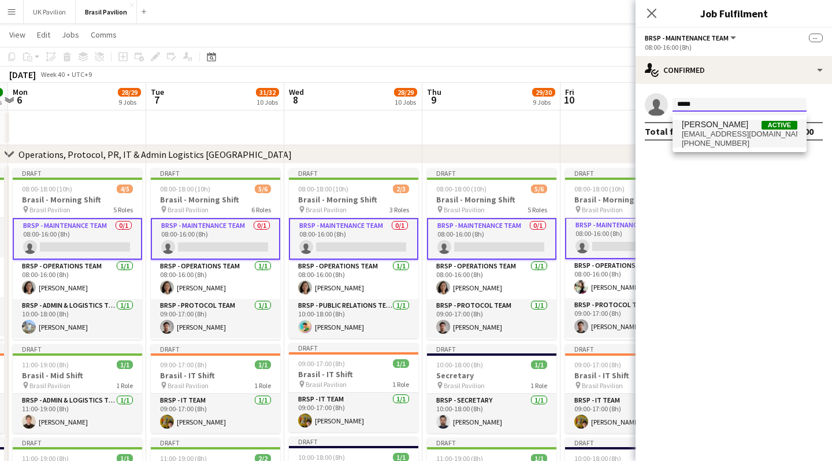
type input "*****"
click at [707, 139] on span "[EMAIL_ADDRESS][DOMAIN_NAME]" at bounding box center [740, 133] width 116 height 9
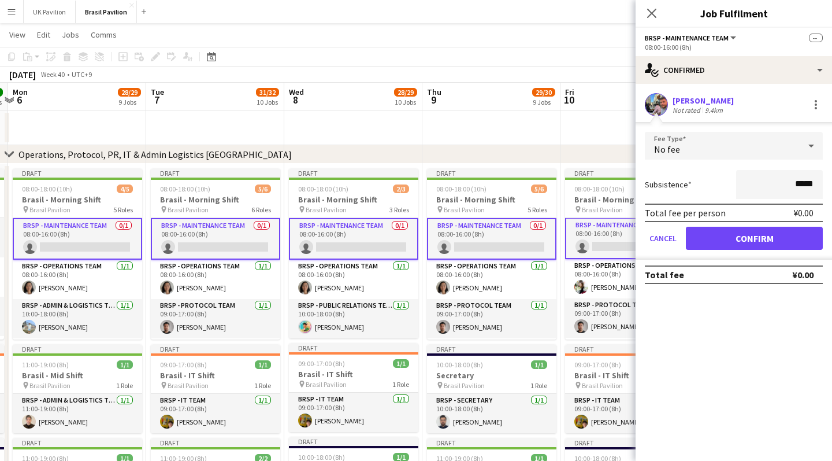
click at [726, 243] on button "Confirm" at bounding box center [754, 238] width 137 height 23
